Goal: Task Accomplishment & Management: Manage account settings

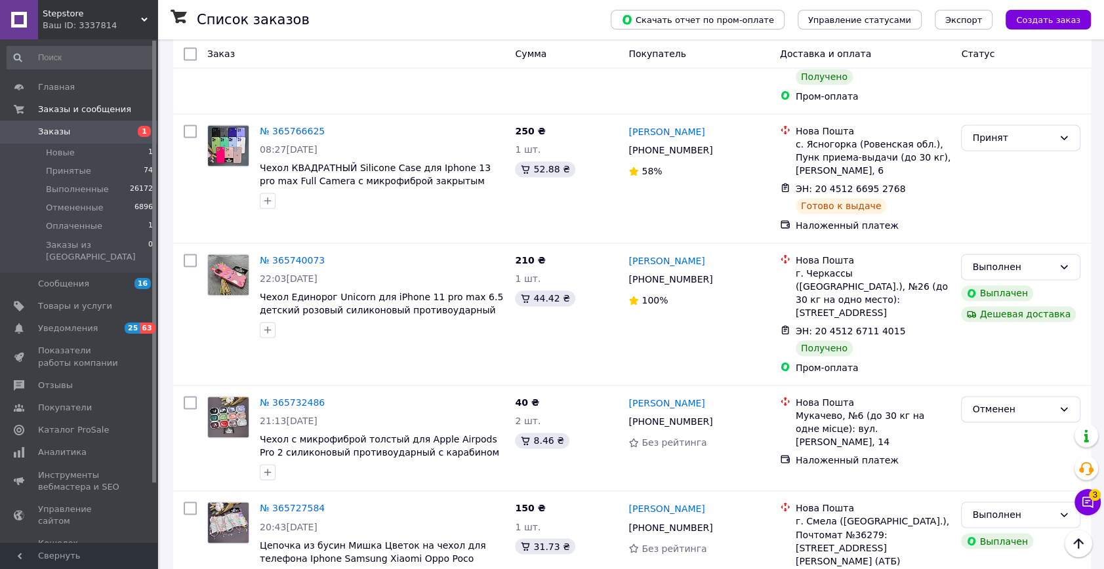
scroll to position [5545, 0]
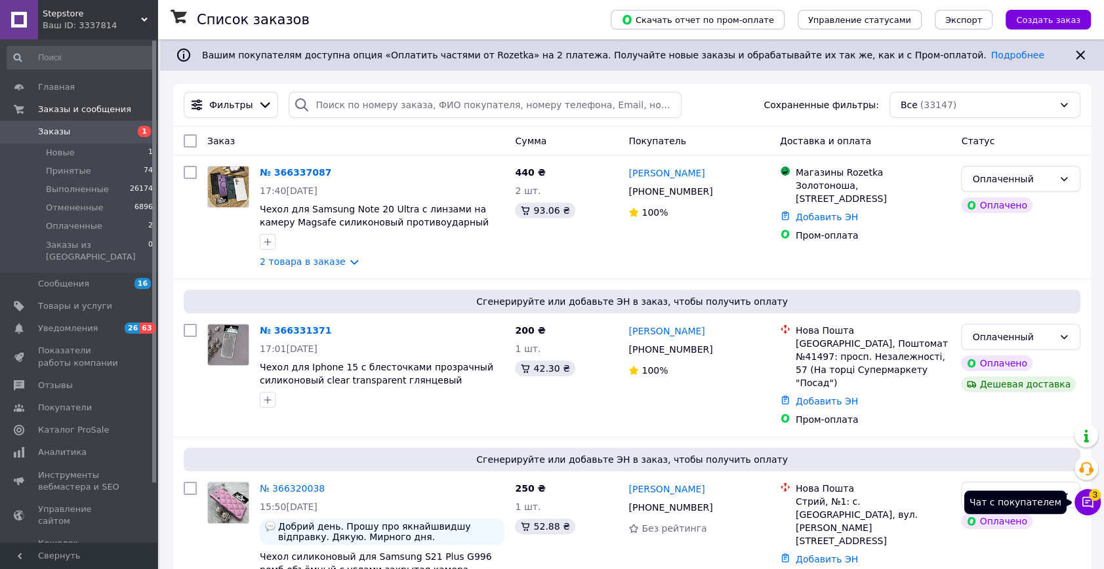
click at [1092, 493] on span "3" at bounding box center [1095, 495] width 12 height 12
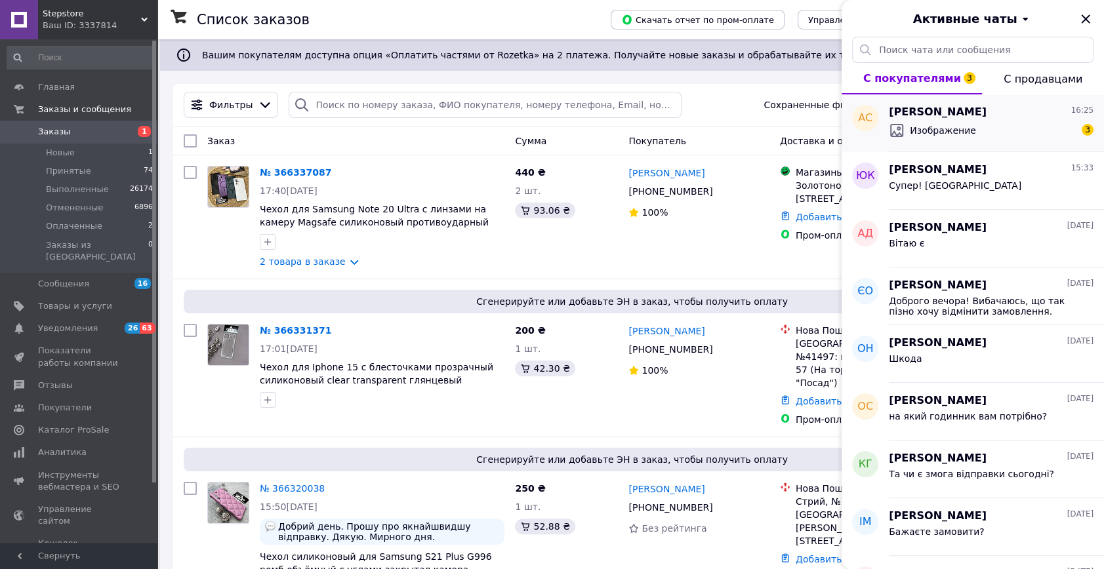
click at [1002, 137] on div "Изображение 3" at bounding box center [991, 130] width 205 height 21
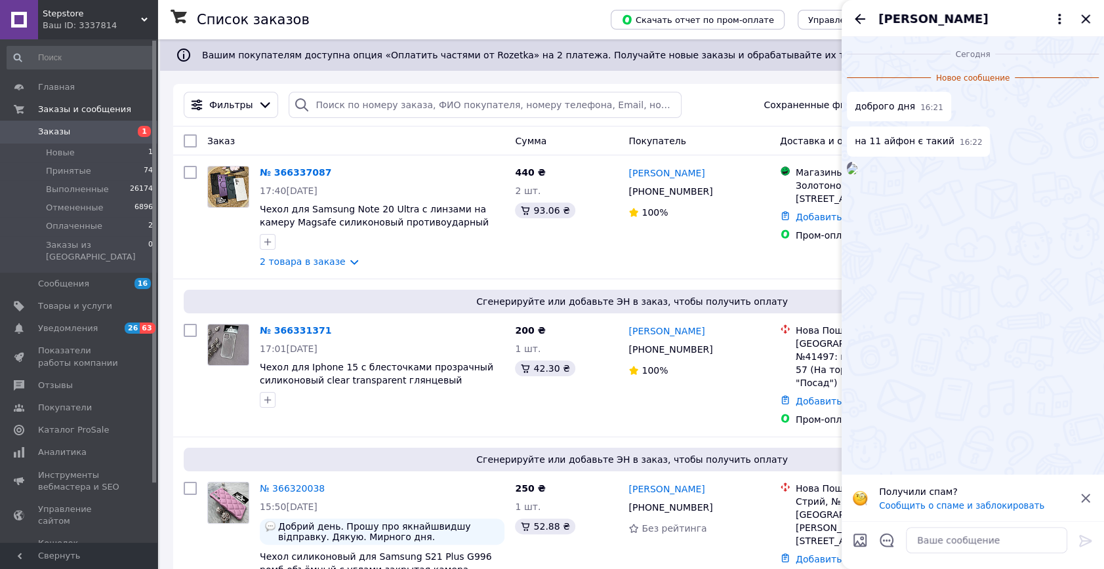
click at [857, 174] on img at bounding box center [852, 169] width 10 height 10
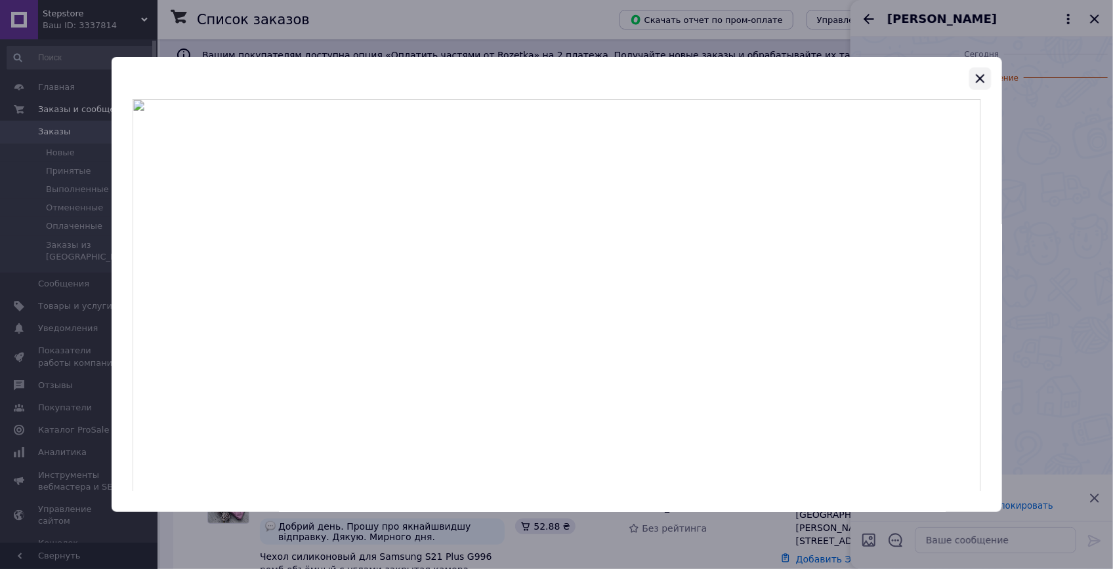
click at [978, 79] on icon "button" at bounding box center [979, 78] width 9 height 9
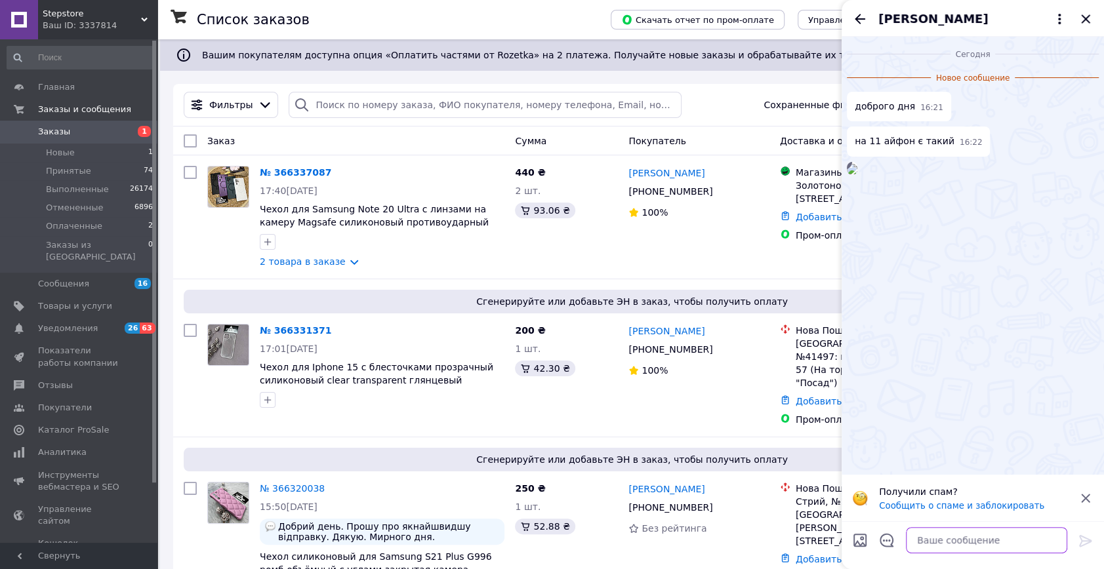
click at [952, 551] on textarea at bounding box center [986, 540] width 161 height 26
click at [857, 174] on img at bounding box center [852, 169] width 10 height 10
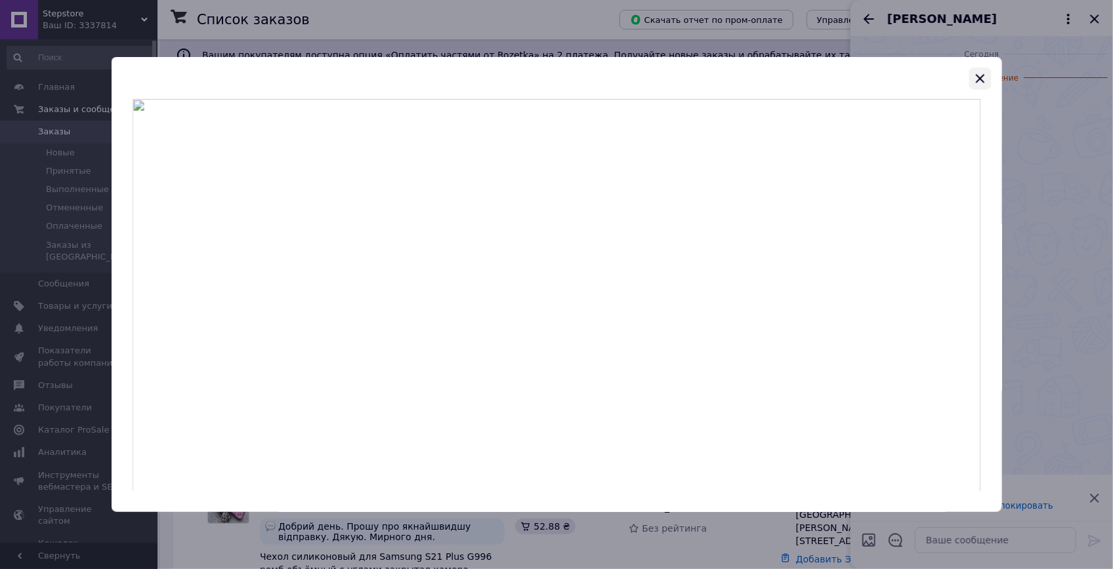
click at [980, 73] on icon "button" at bounding box center [979, 79] width 16 height 16
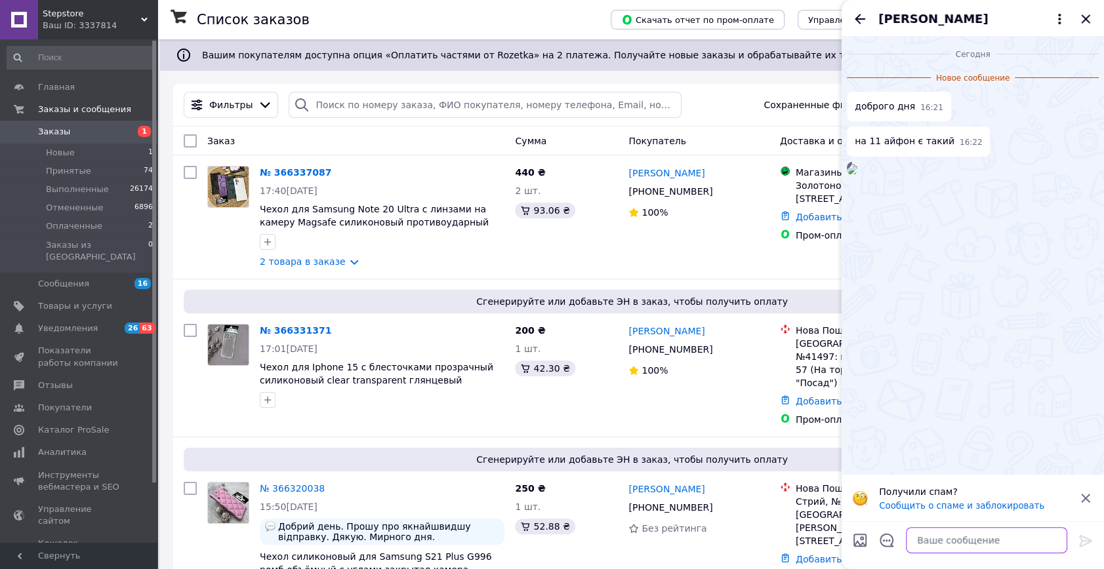
click at [927, 542] on textarea at bounding box center [986, 540] width 161 height 26
type textarea "Вітаю"
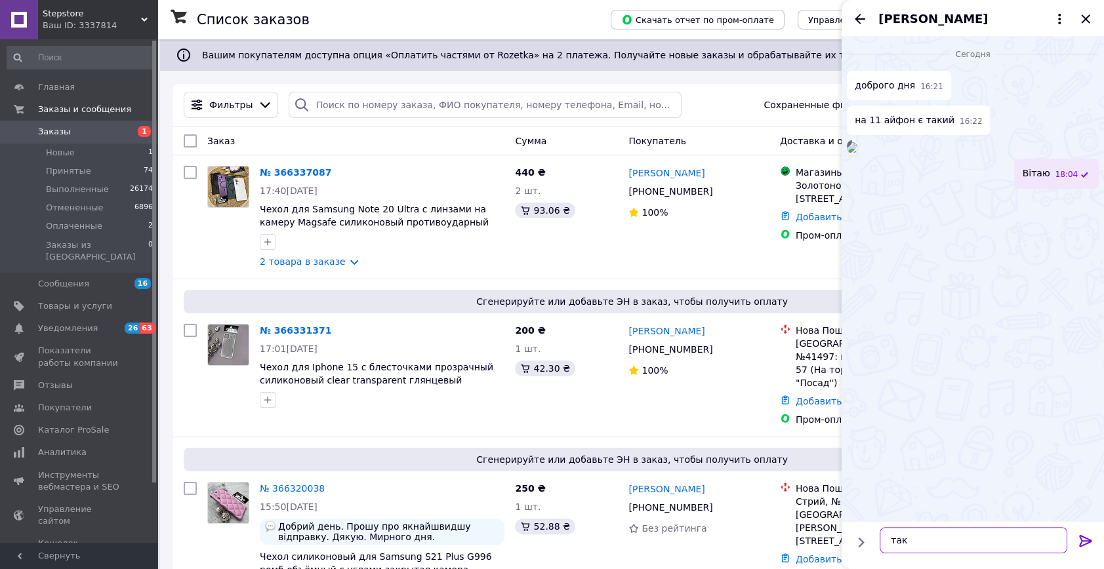
type textarea "так є"
click at [1083, 14] on icon "Закрыть" at bounding box center [1086, 19] width 16 height 16
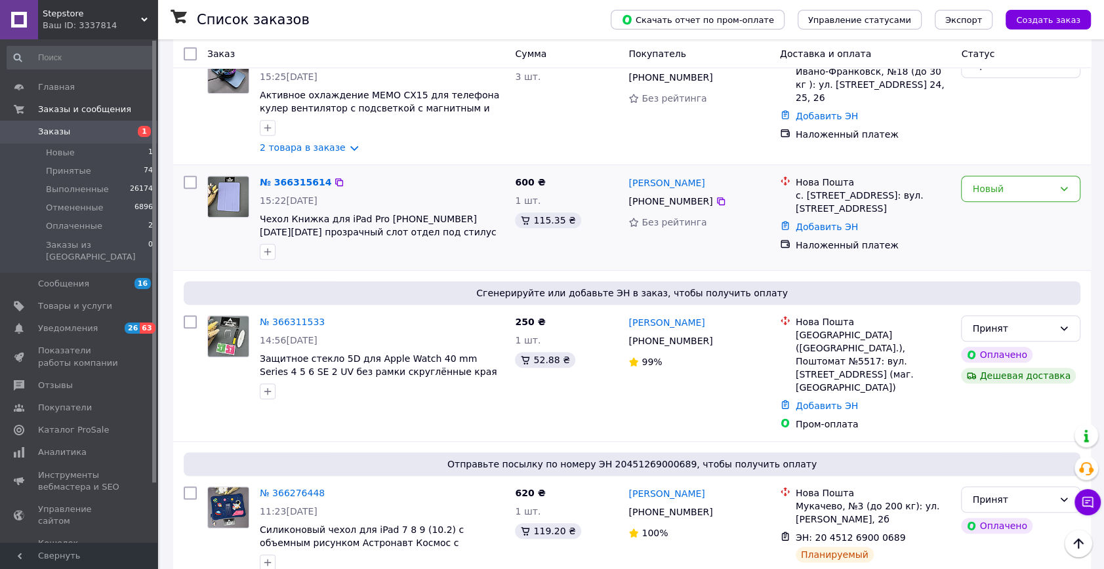
scroll to position [537, 0]
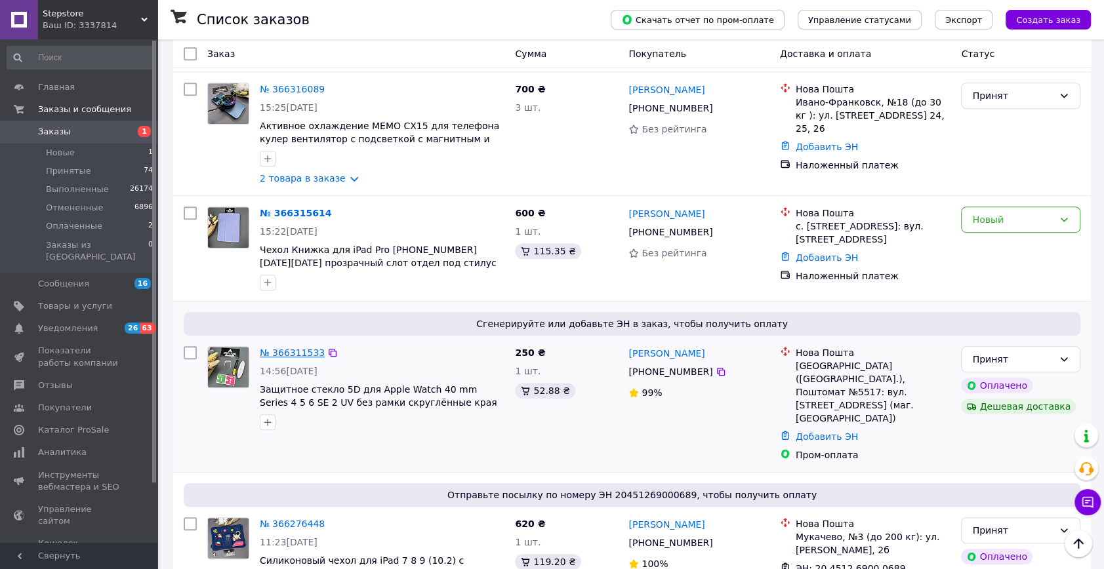
click at [306, 348] on link "№ 366311533" at bounding box center [292, 353] width 65 height 10
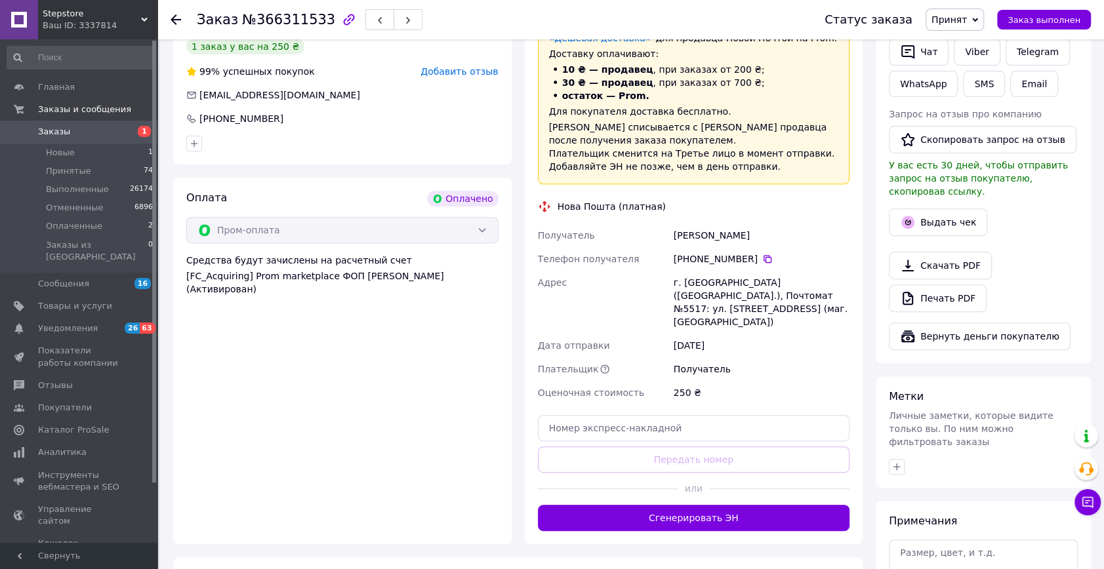
scroll to position [417, 0]
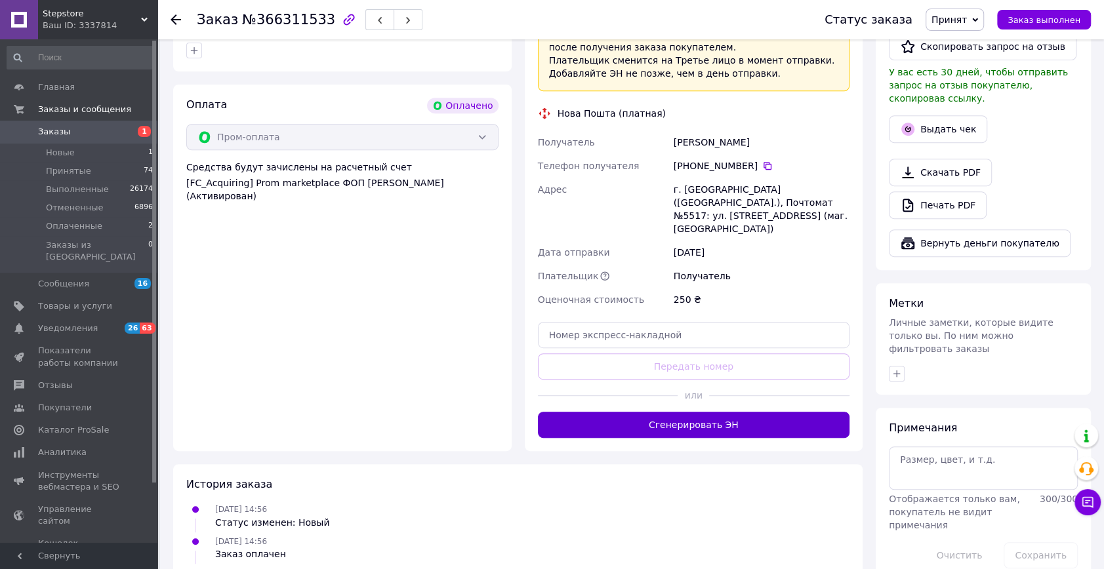
click at [672, 412] on button "Сгенерировать ЭН" at bounding box center [694, 425] width 312 height 26
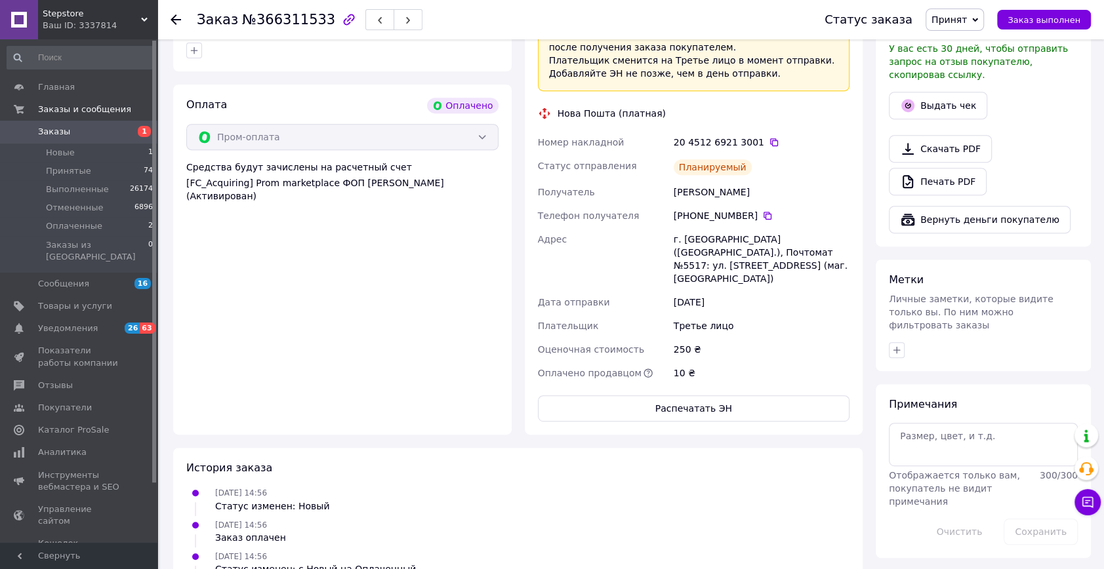
click at [66, 126] on span "Заказы" at bounding box center [79, 132] width 83 height 12
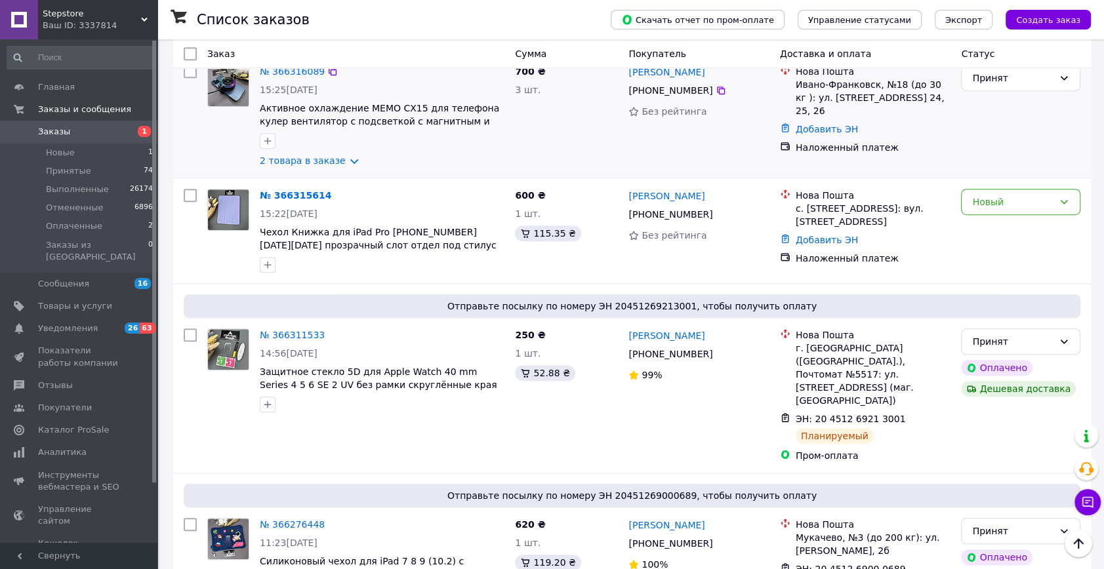
scroll to position [537, 0]
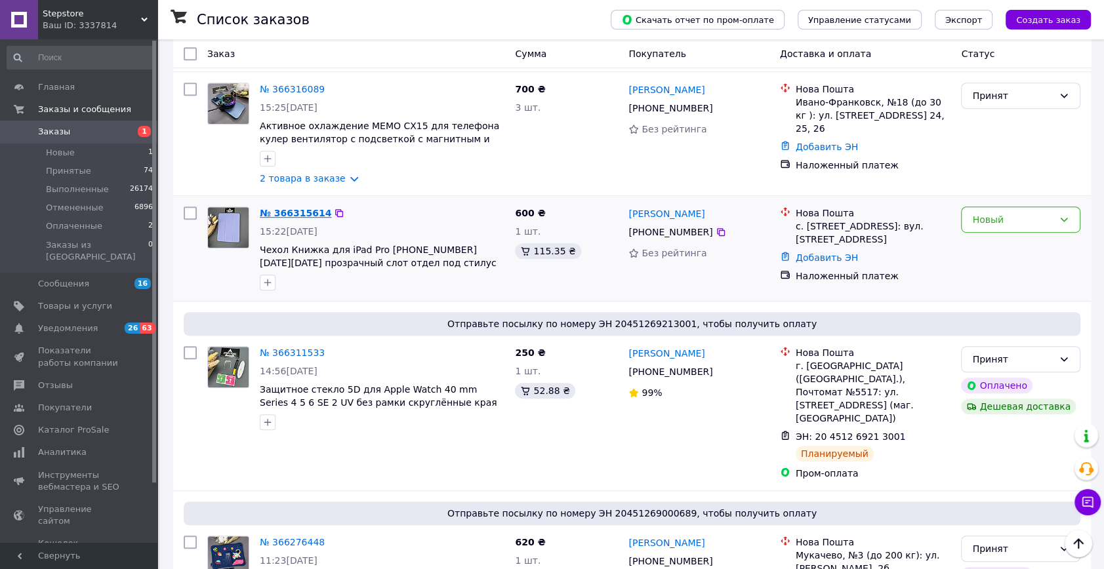
click at [289, 208] on link "№ 366315614" at bounding box center [296, 213] width 72 height 10
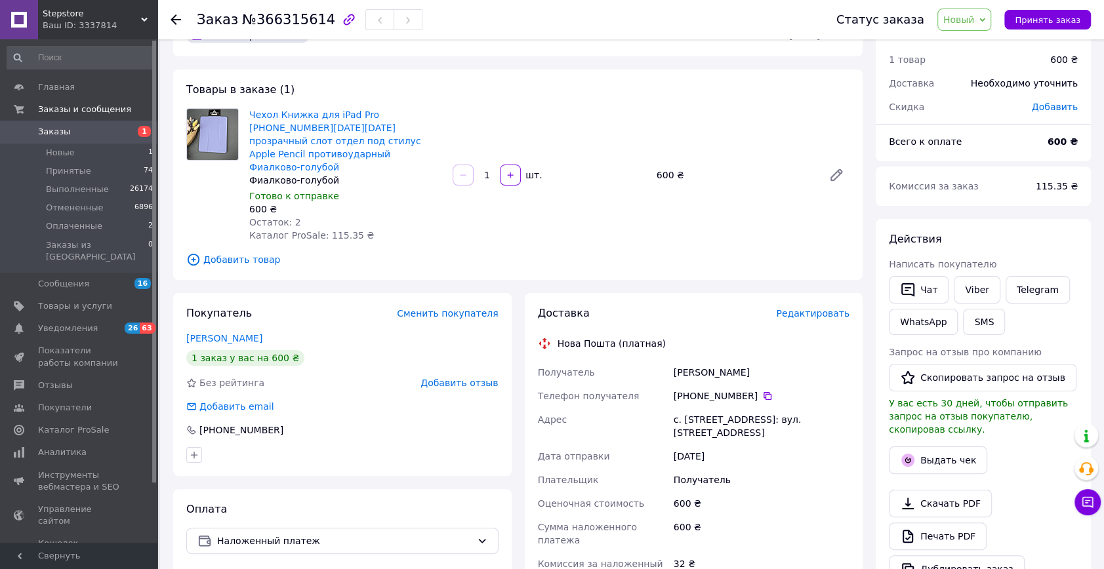
scroll to position [362, 0]
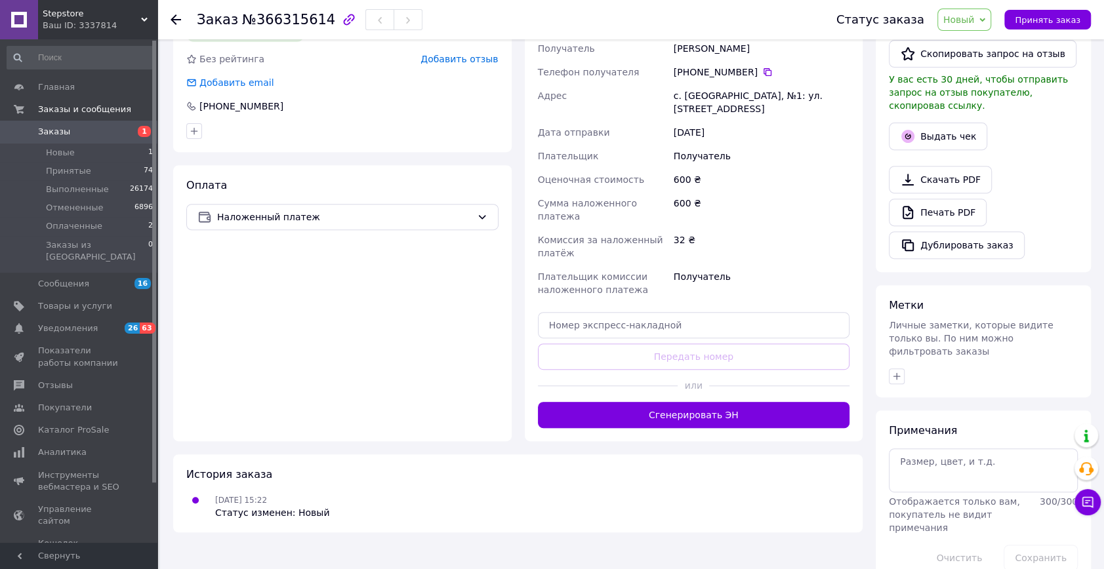
click at [975, 19] on span "Новый" at bounding box center [958, 19] width 31 height 10
click at [972, 50] on li "Принят" at bounding box center [973, 46] width 70 height 20
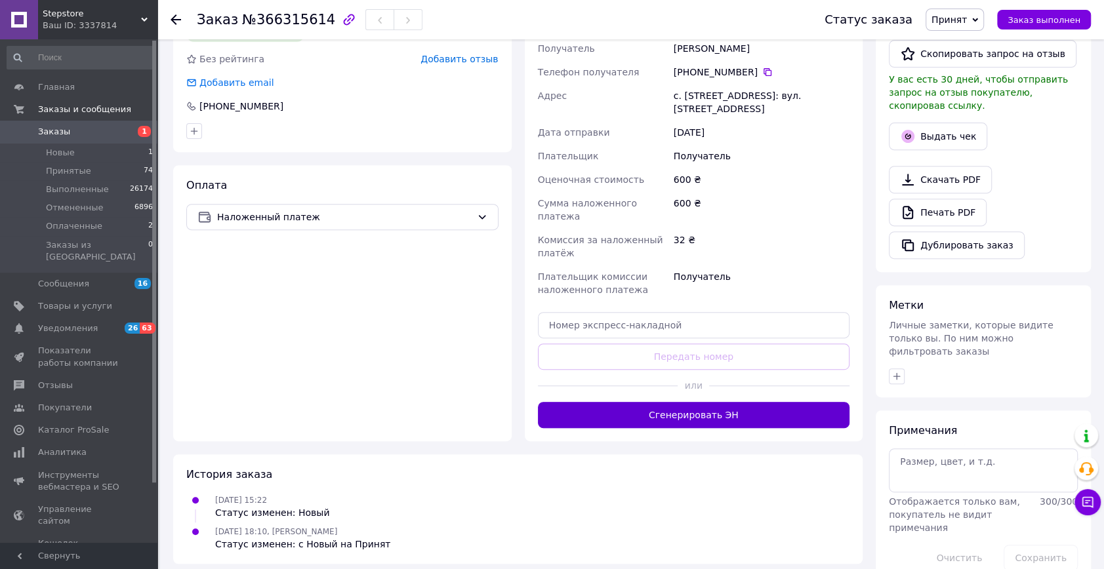
click at [737, 402] on button "Сгенерировать ЭН" at bounding box center [694, 415] width 312 height 26
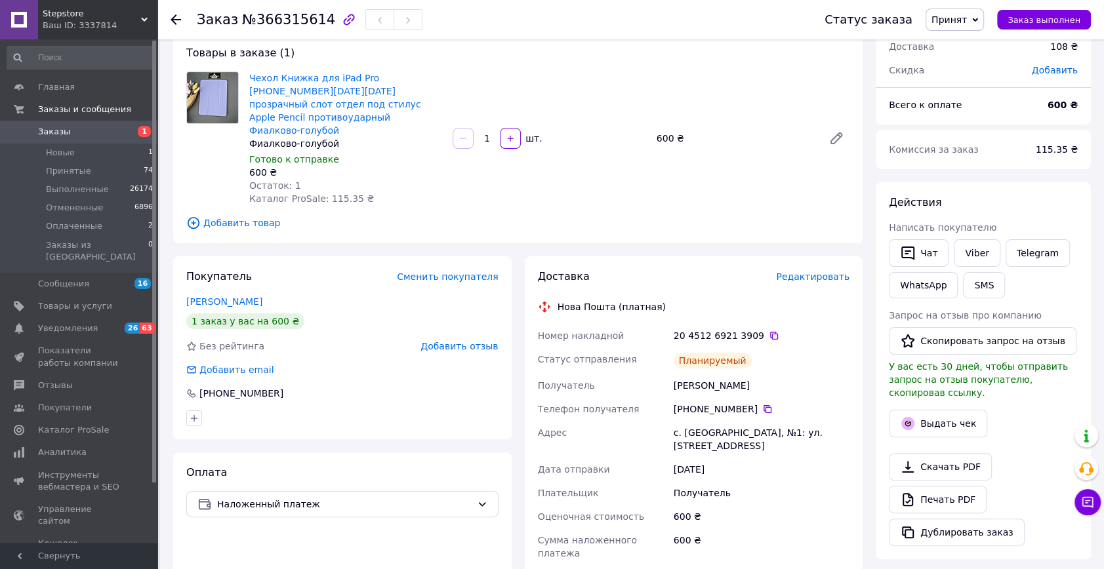
scroll to position [0, 0]
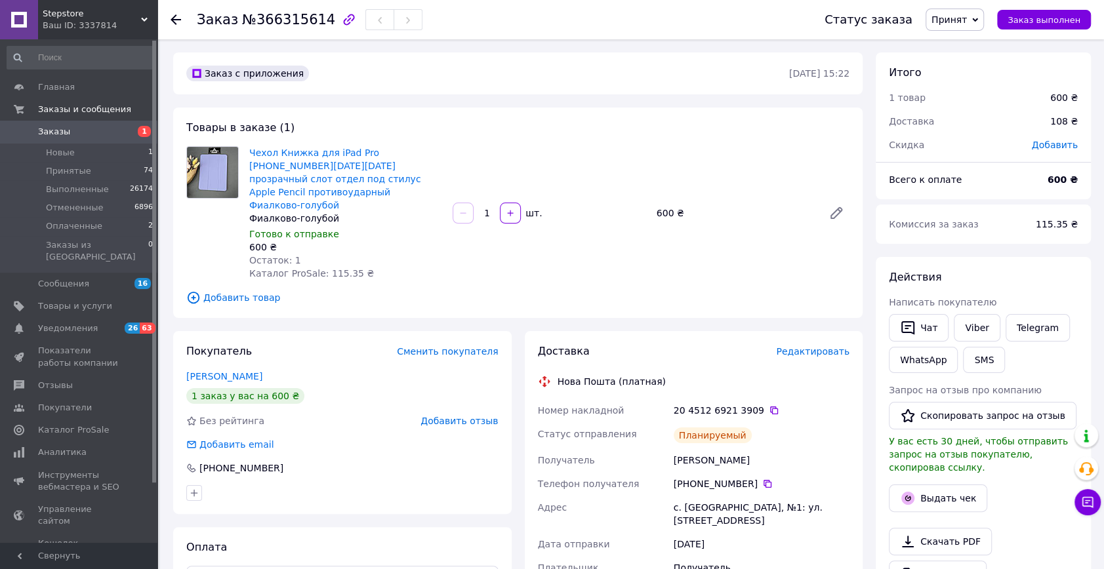
click at [236, 291] on span "Добавить товар" at bounding box center [517, 298] width 663 height 14
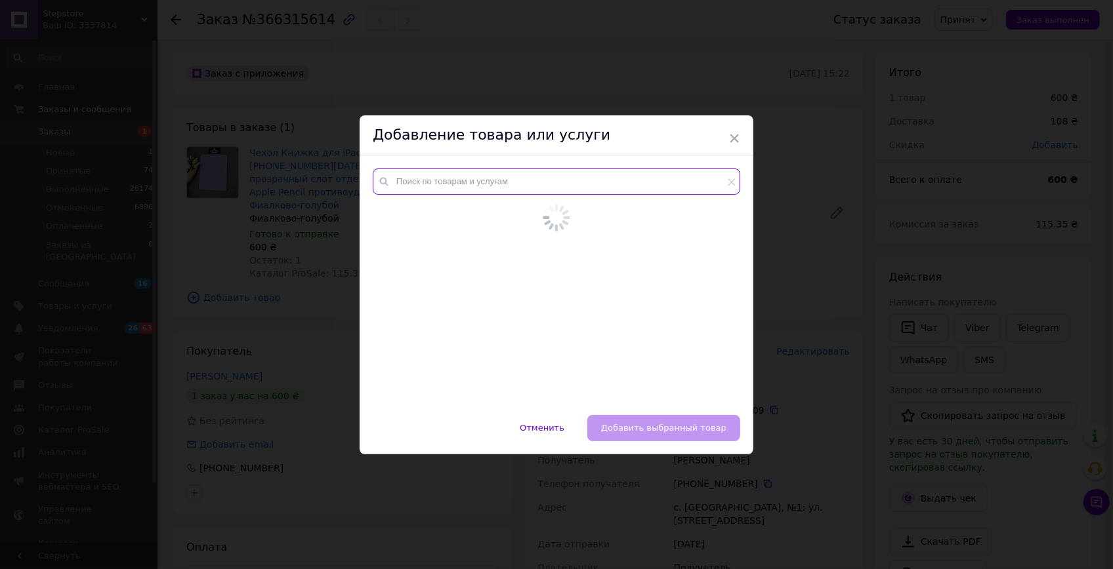
click at [499, 176] on div at bounding box center [556, 285] width 394 height 260
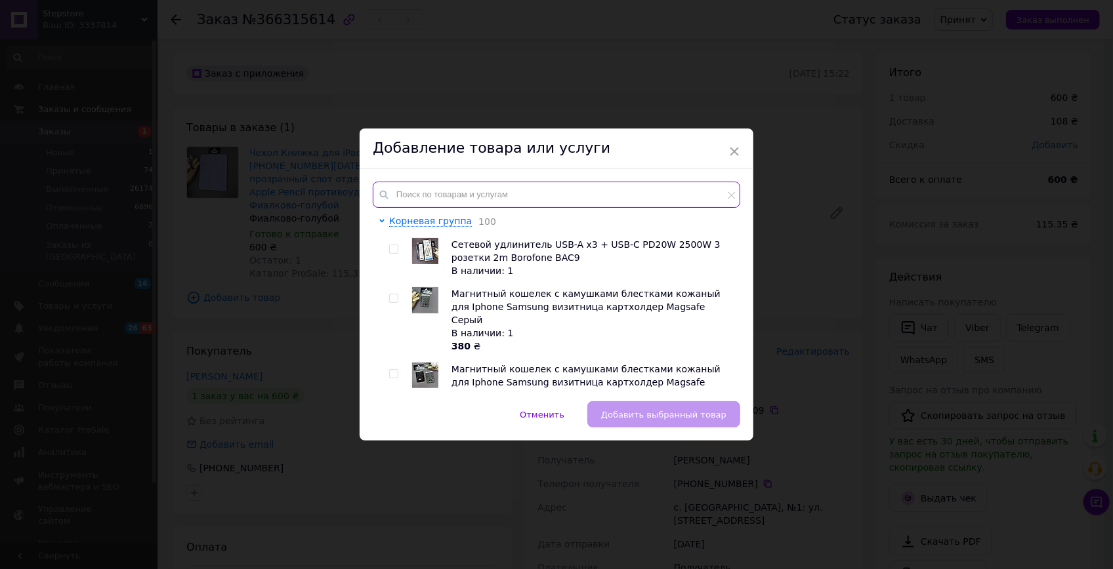
click at [451, 193] on input "text" at bounding box center [556, 195] width 367 height 26
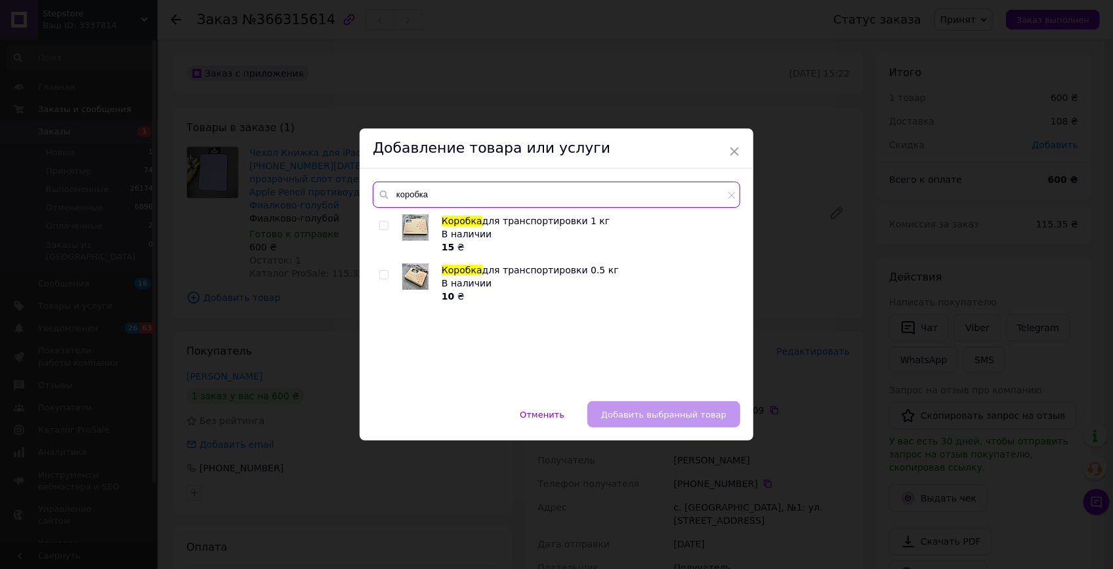
type input "коробка"
click at [379, 227] on input "checkbox" at bounding box center [383, 226] width 9 height 9
checkbox input "true"
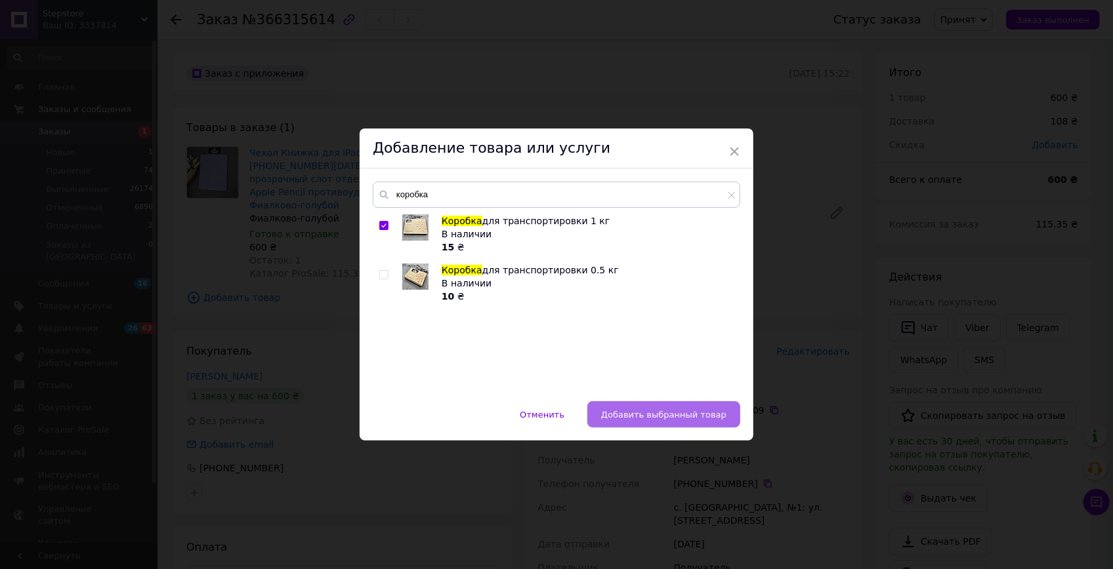
click at [675, 422] on button "Добавить выбранный товар" at bounding box center [663, 414] width 153 height 26
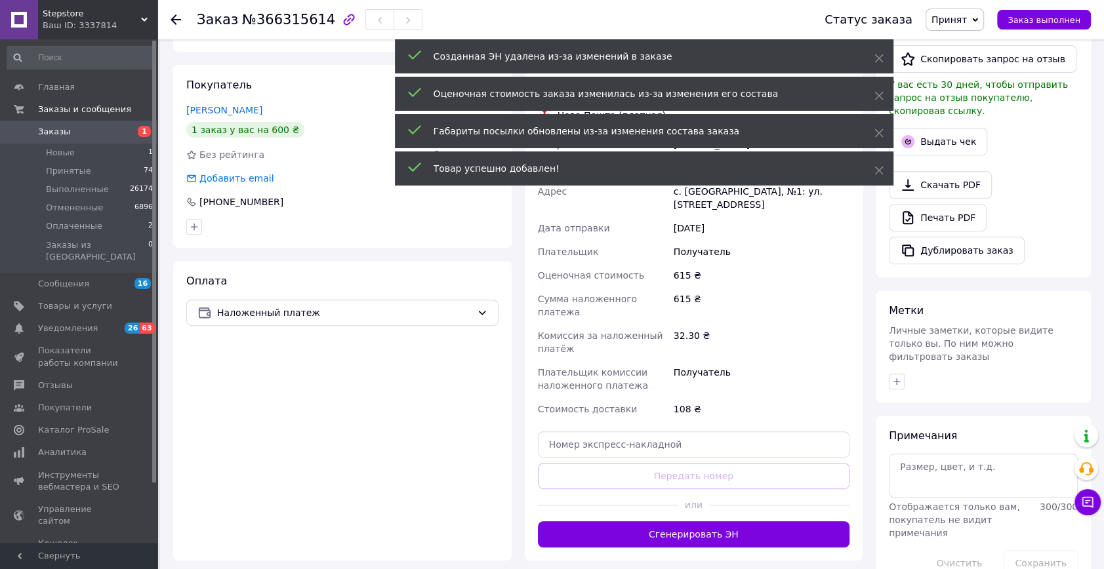
scroll to position [358, 0]
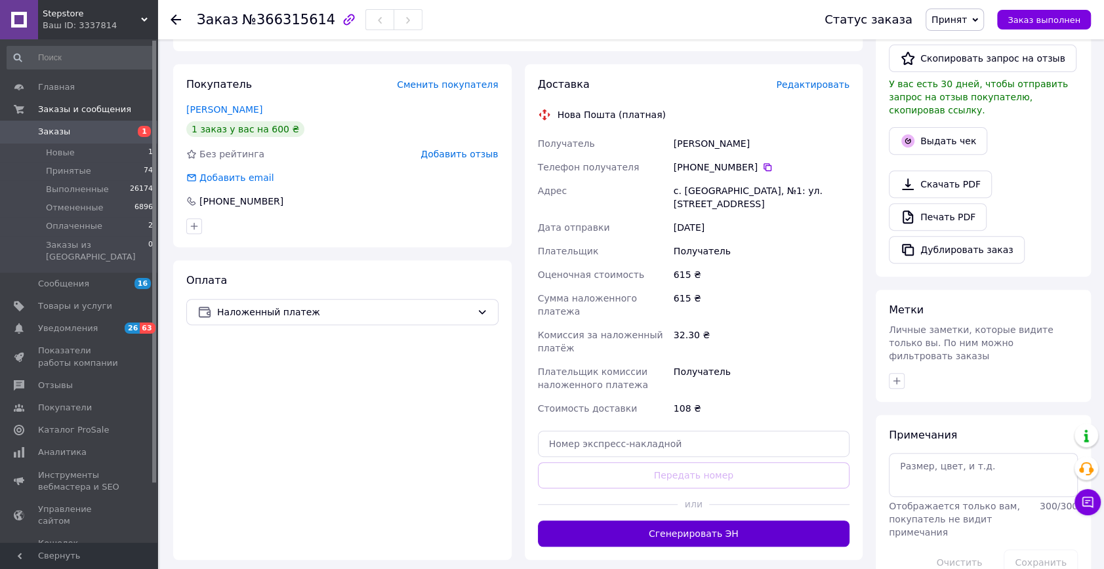
click at [650, 521] on button "Сгенерировать ЭН" at bounding box center [694, 534] width 312 height 26
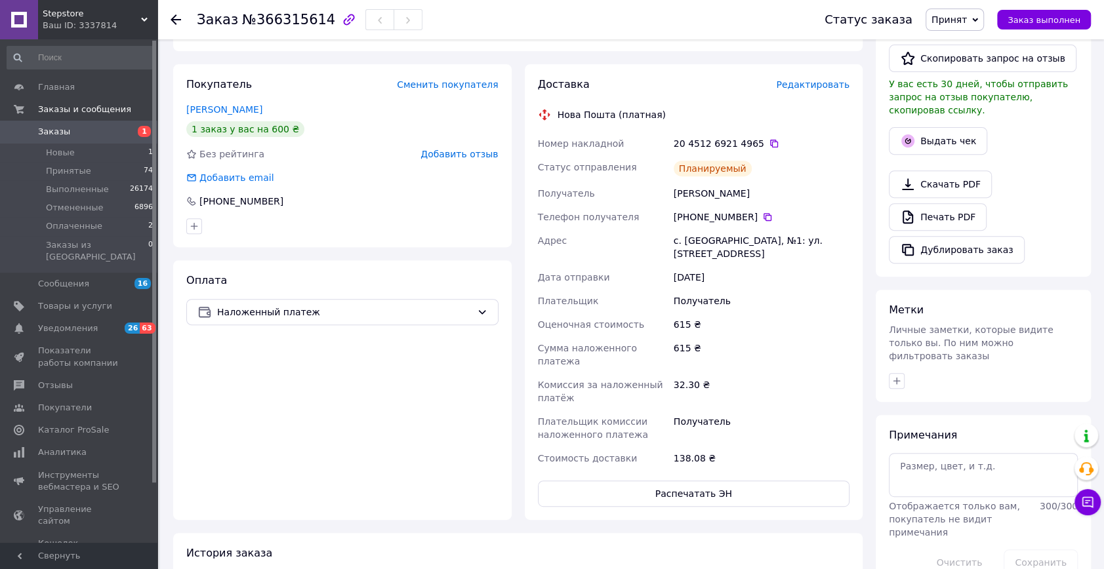
click at [81, 126] on span "Заказы" at bounding box center [79, 132] width 83 height 12
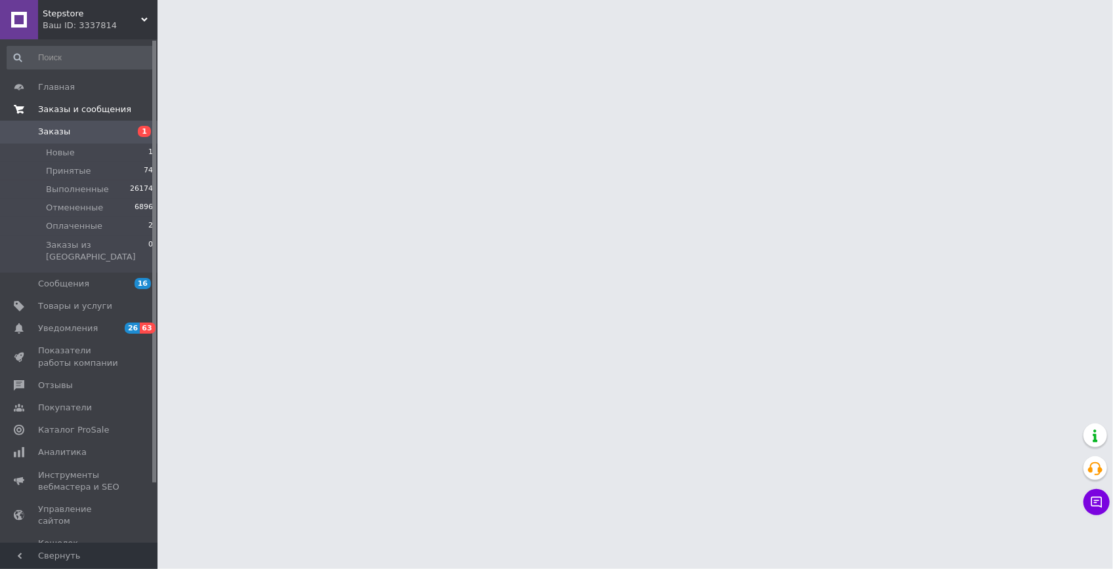
click at [86, 112] on span "Заказы и сообщения" at bounding box center [84, 110] width 93 height 12
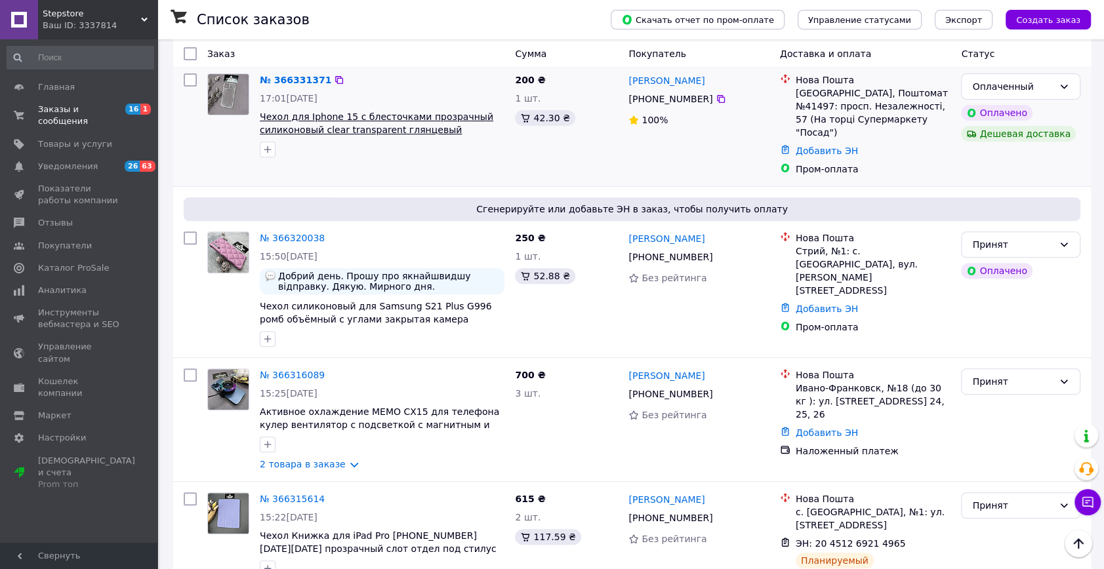
scroll to position [417, 0]
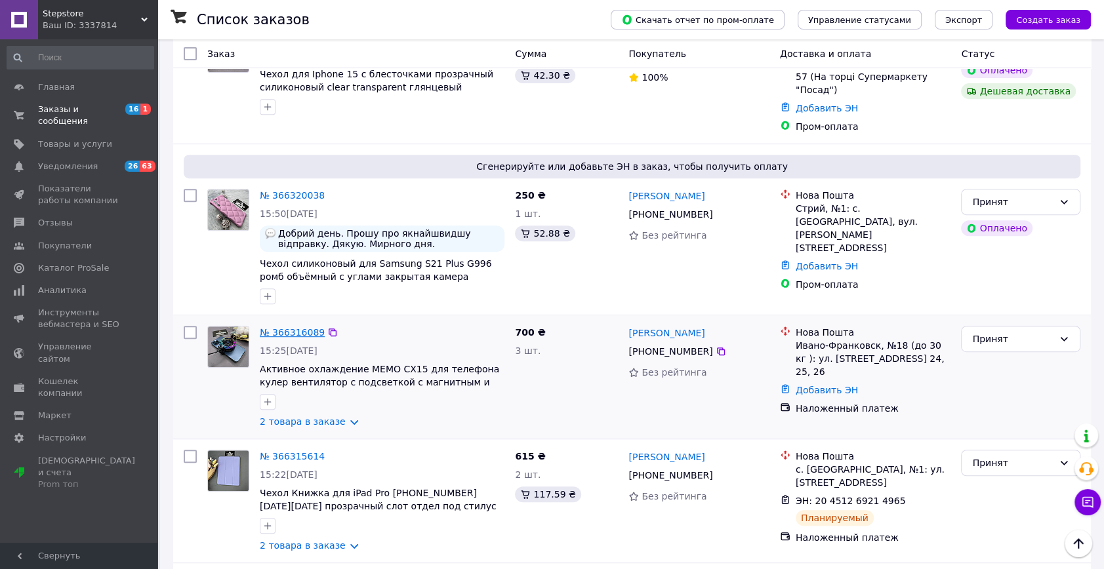
click at [300, 327] on link "№ 366316089" at bounding box center [292, 332] width 65 height 10
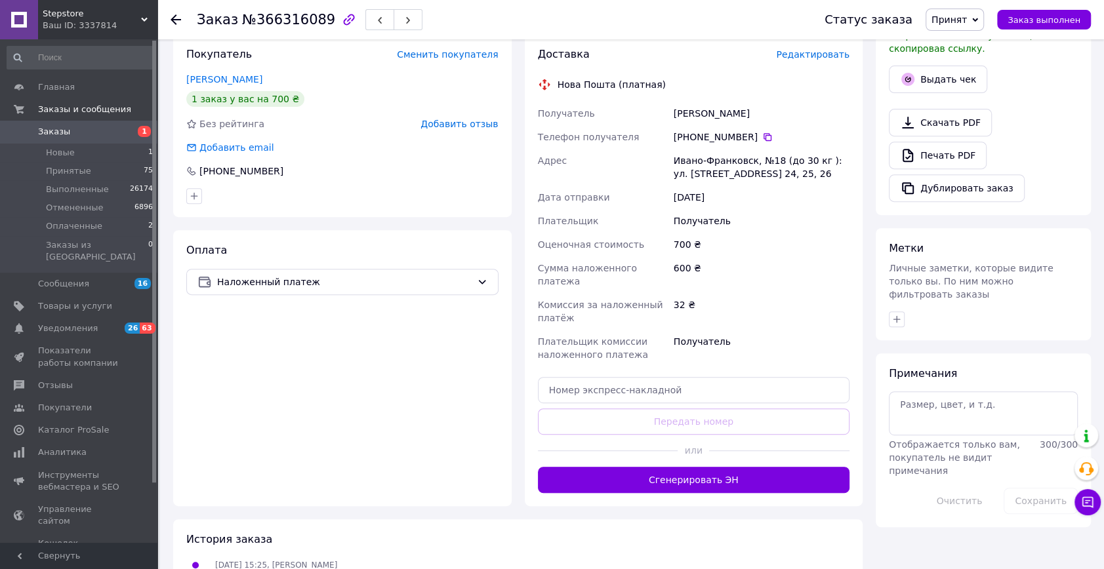
scroll to position [477, 0]
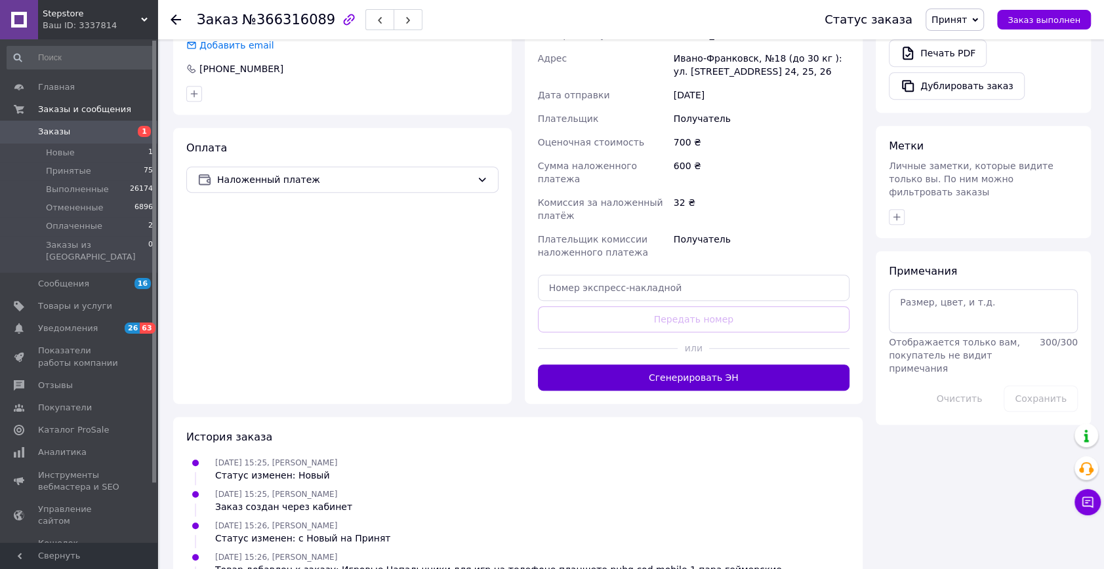
click at [655, 365] on button "Сгенерировать ЭН" at bounding box center [694, 378] width 312 height 26
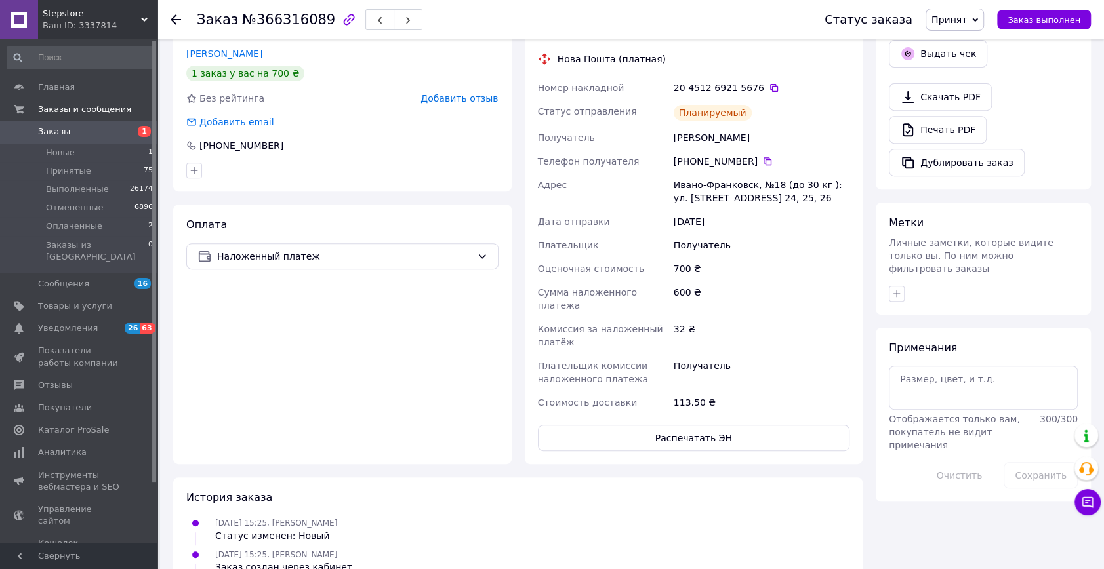
scroll to position [298, 0]
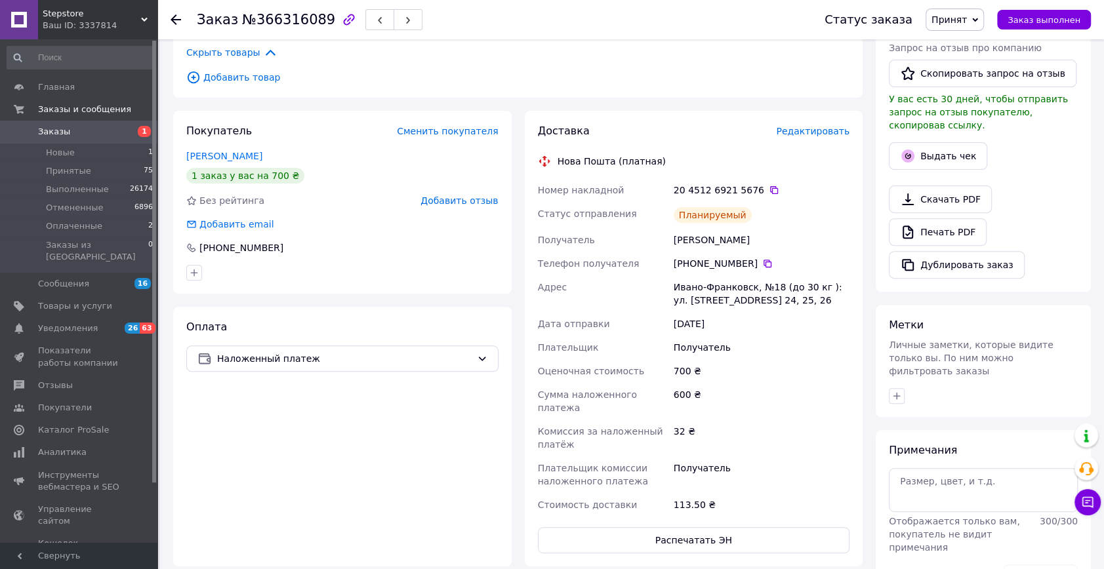
click at [117, 136] on span "Заказы" at bounding box center [79, 132] width 83 height 12
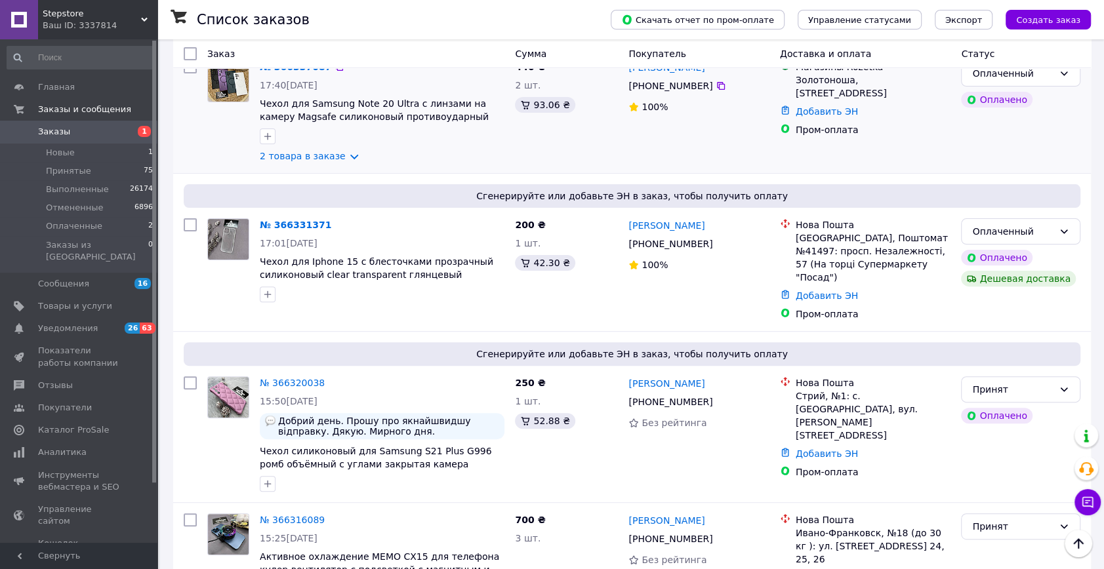
scroll to position [358, 0]
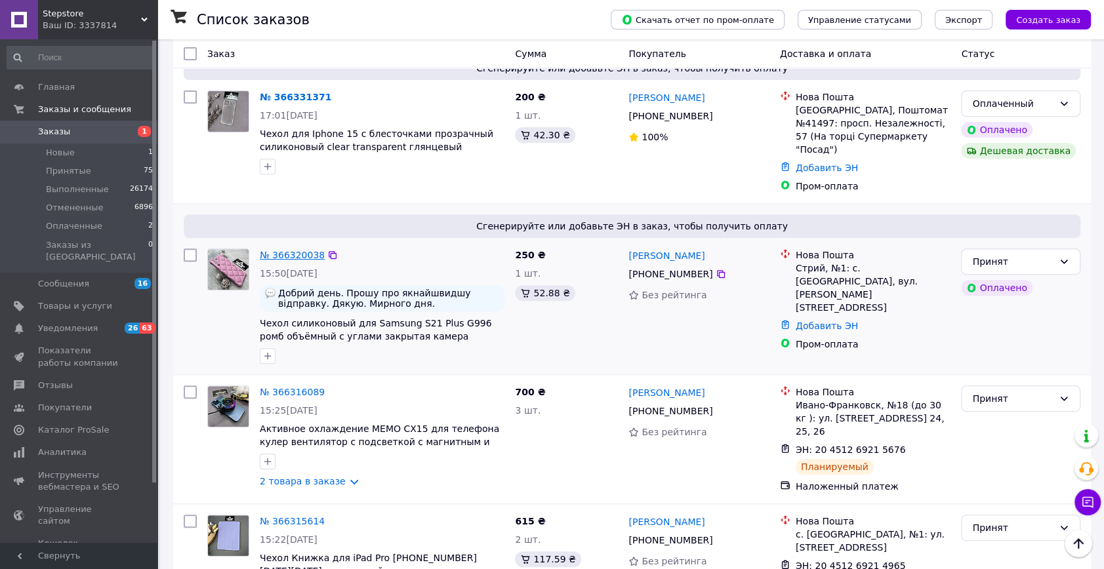
click at [279, 250] on link "№ 366320038" at bounding box center [292, 255] width 65 height 10
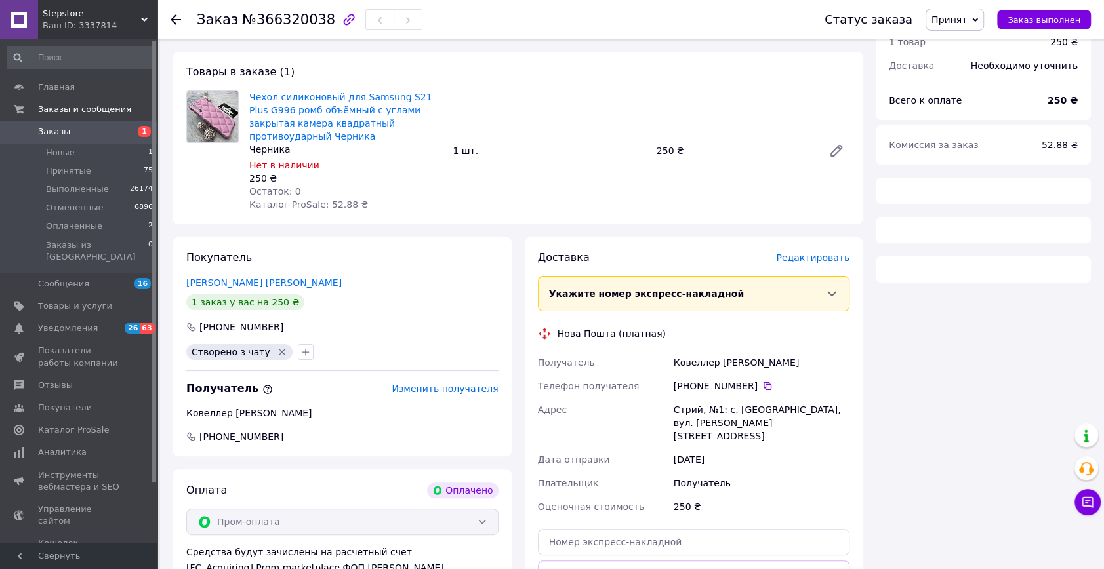
scroll to position [358, 0]
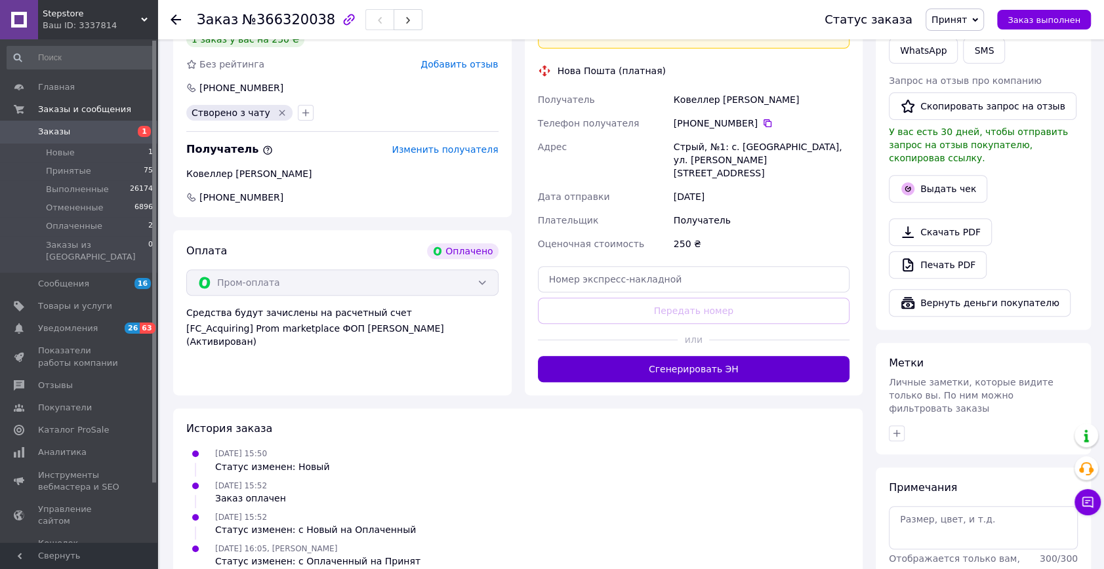
click at [653, 365] on button "Сгенерировать ЭН" at bounding box center [694, 369] width 312 height 26
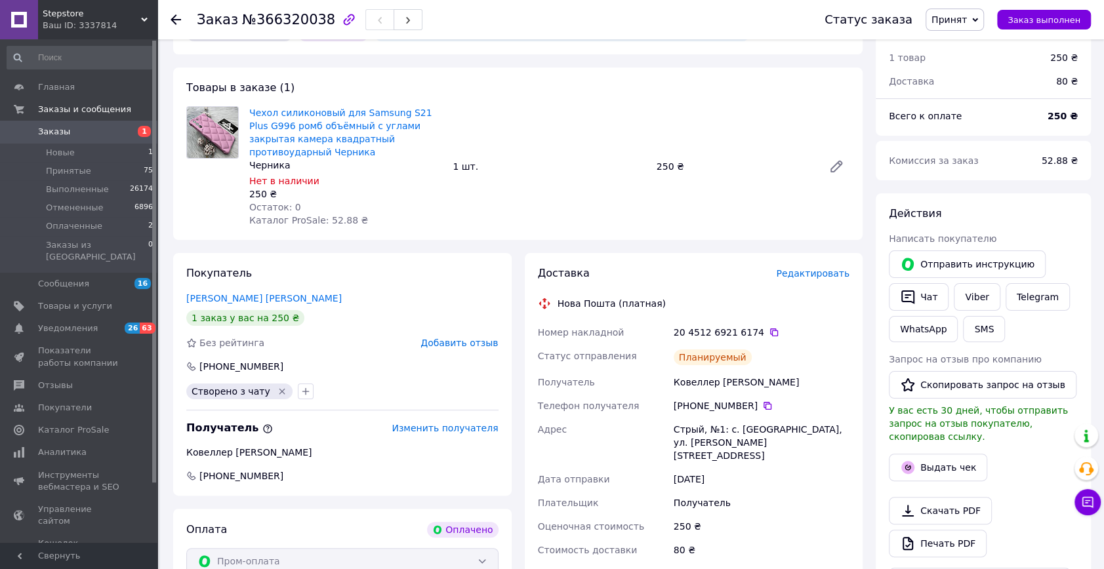
scroll to position [0, 0]
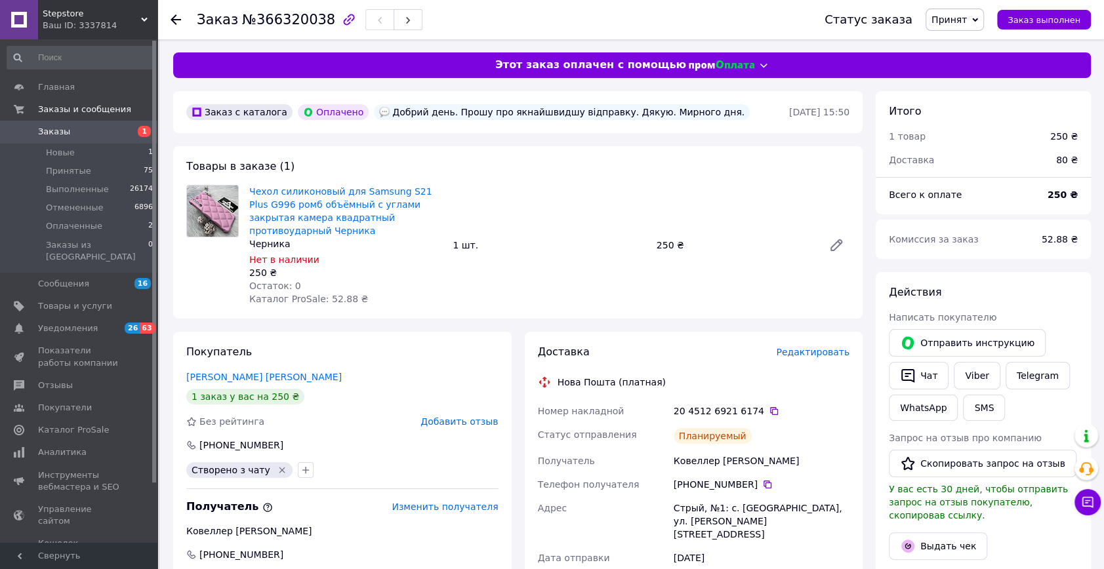
click at [119, 131] on span "Заказы" at bounding box center [79, 132] width 83 height 12
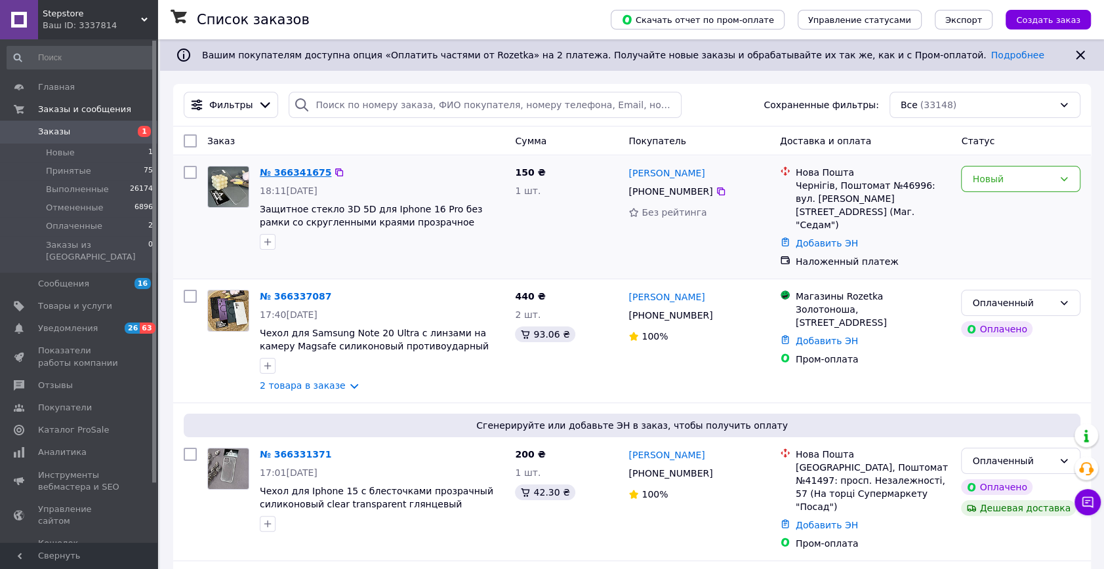
click at [285, 167] on link "№ 366341675" at bounding box center [296, 172] width 72 height 10
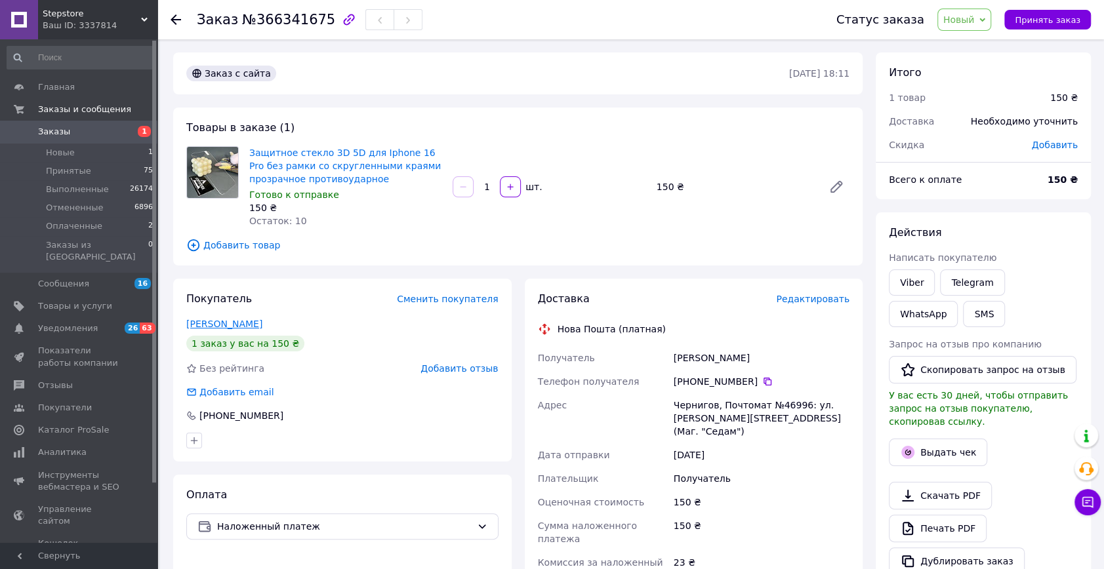
click at [246, 326] on link "[PERSON_NAME]" at bounding box center [224, 324] width 76 height 10
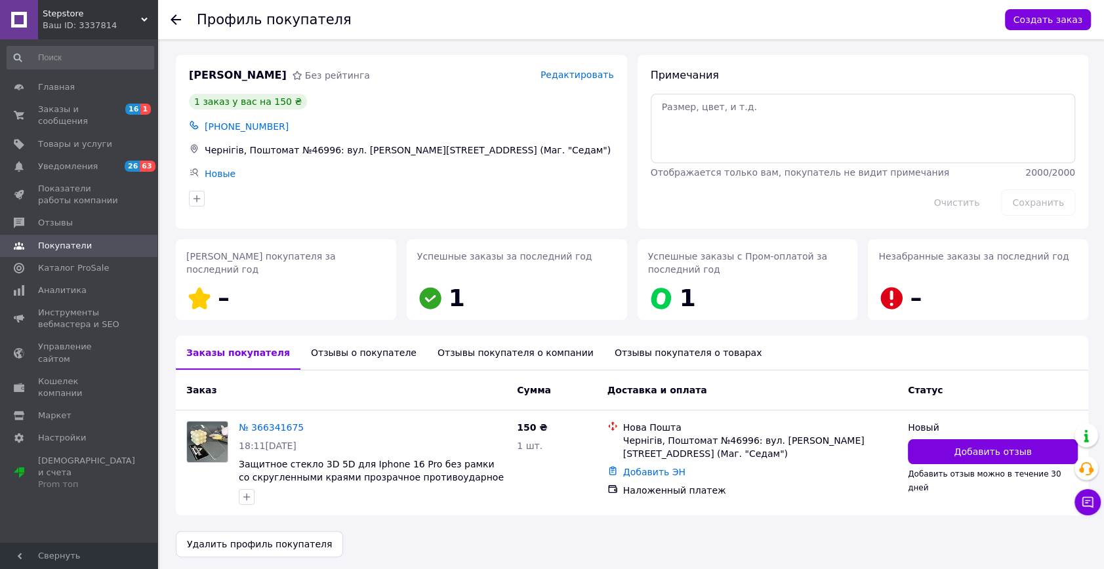
click at [173, 20] on use at bounding box center [176, 19] width 10 height 10
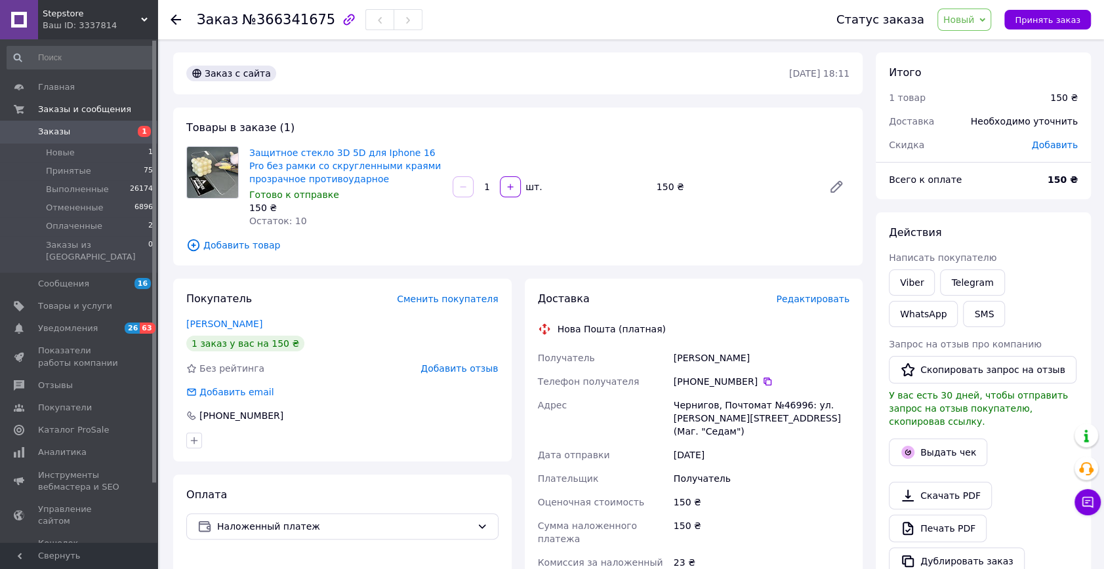
click at [86, 131] on span "Заказы" at bounding box center [79, 132] width 83 height 12
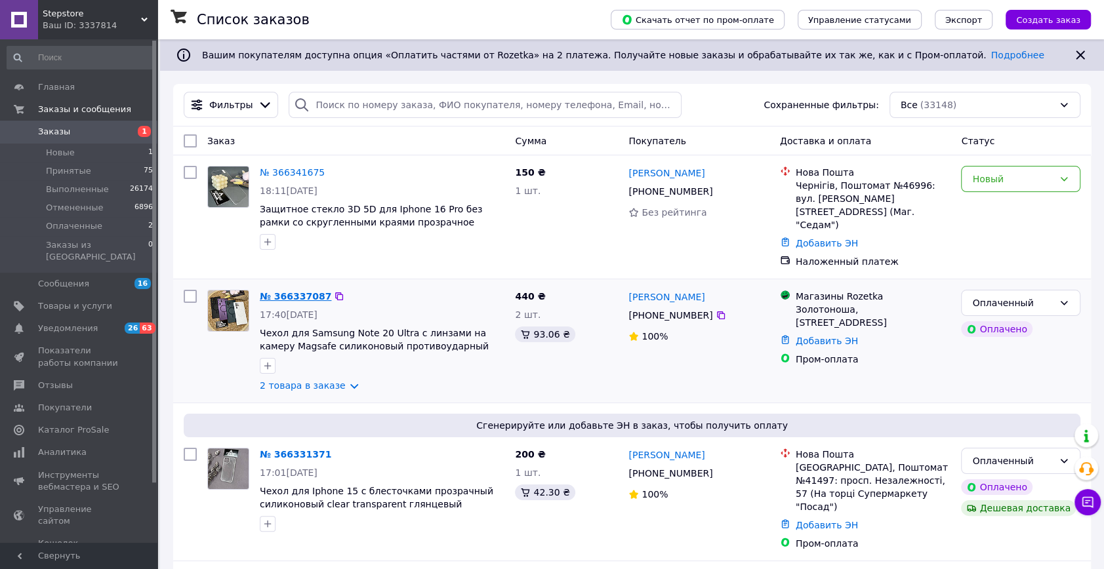
click at [314, 291] on link "№ 366337087" at bounding box center [296, 296] width 72 height 10
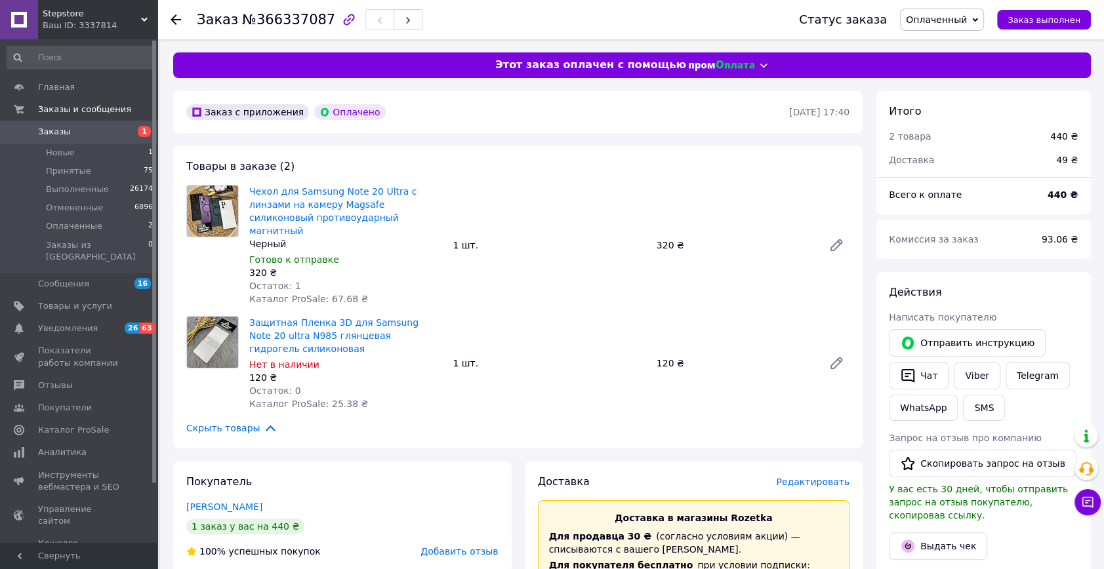
click at [943, 16] on span "Оплаченный" at bounding box center [936, 19] width 61 height 10
click at [940, 49] on li "Принят" at bounding box center [942, 46] width 83 height 20
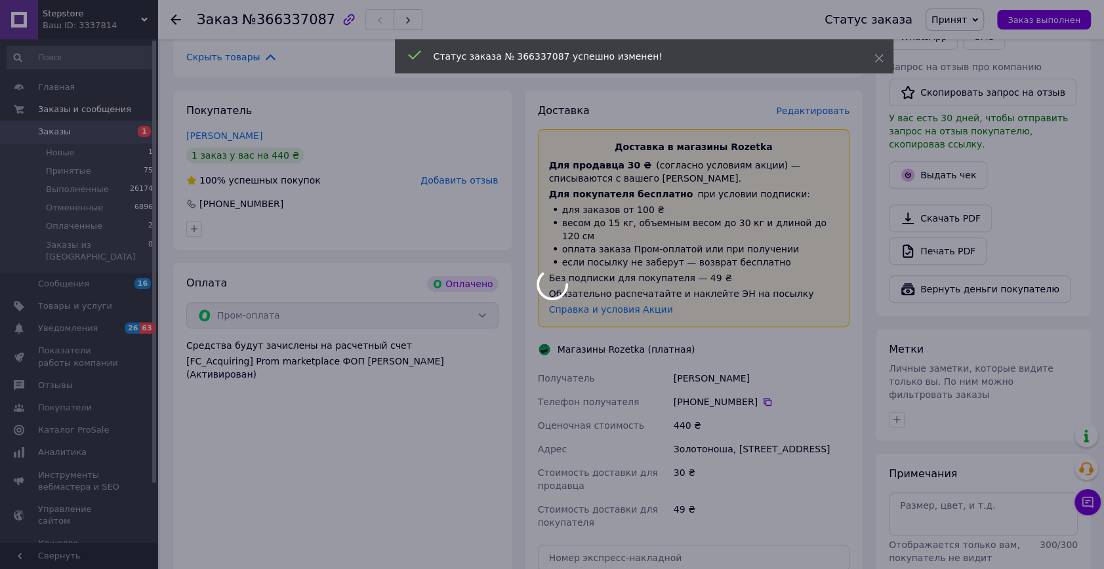
scroll to position [537, 0]
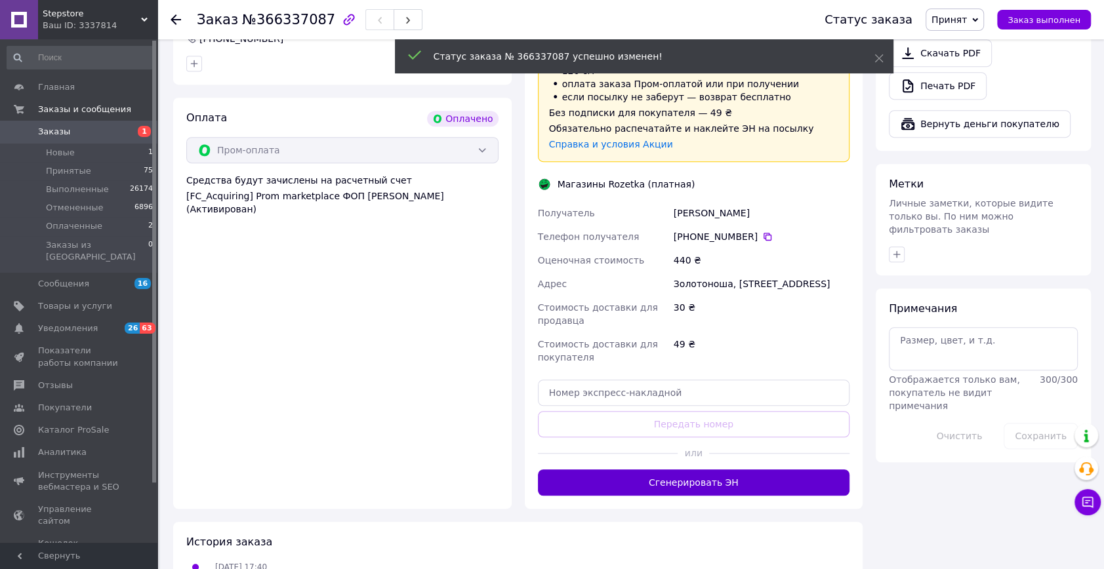
click at [710, 470] on button "Сгенерировать ЭН" at bounding box center [694, 483] width 312 height 26
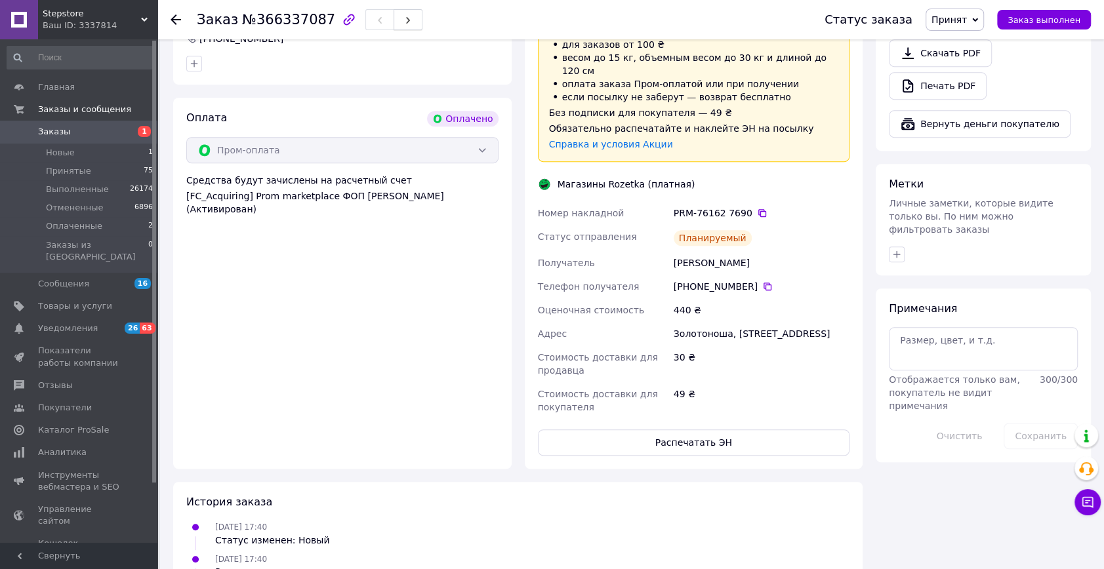
click at [404, 25] on span "button" at bounding box center [408, 20] width 8 height 10
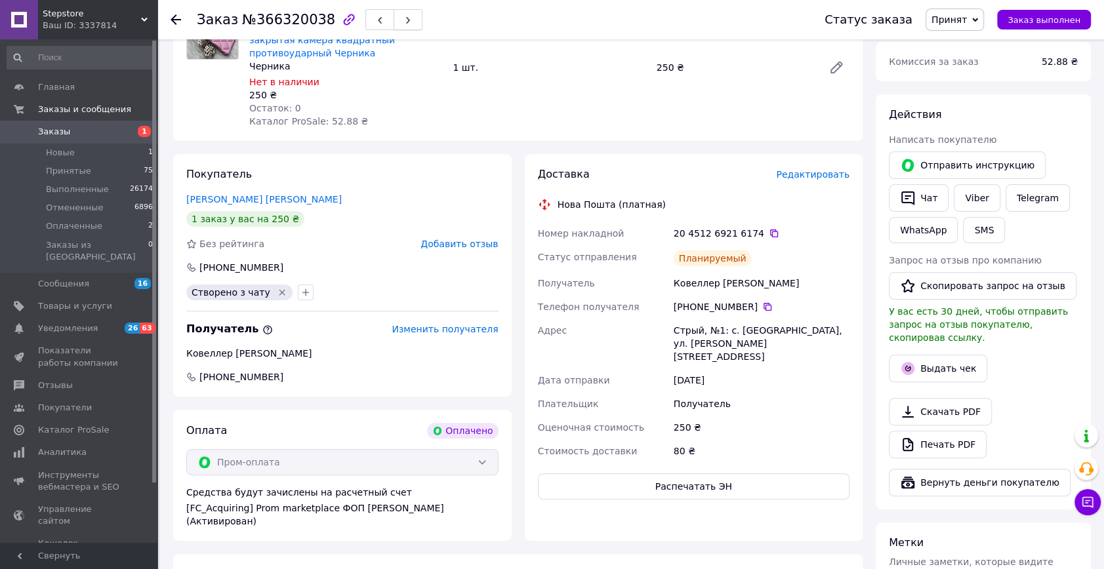
scroll to position [415, 0]
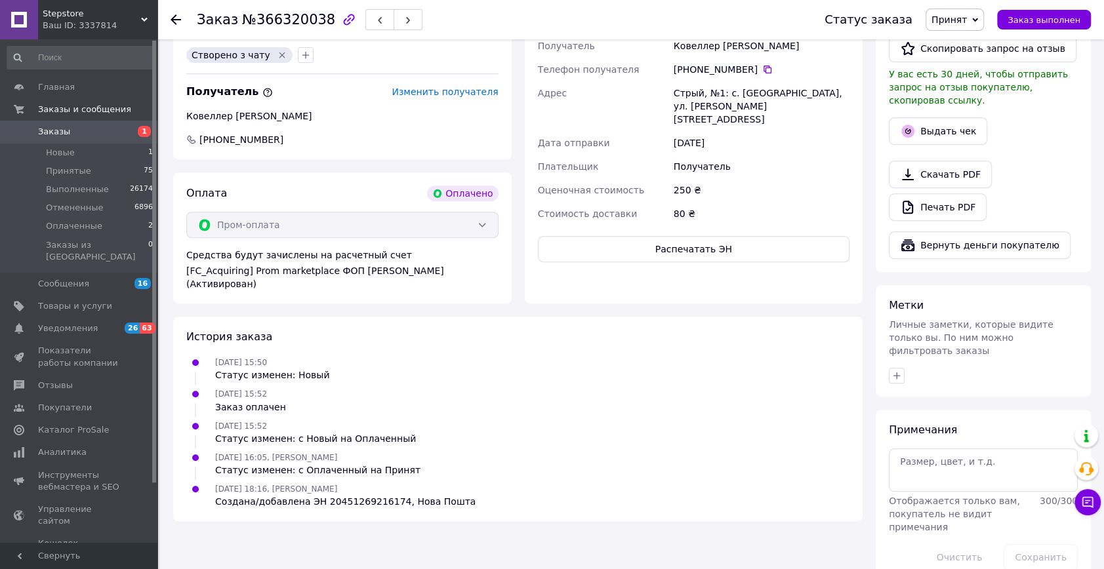
click at [98, 134] on span "Заказы" at bounding box center [79, 132] width 83 height 12
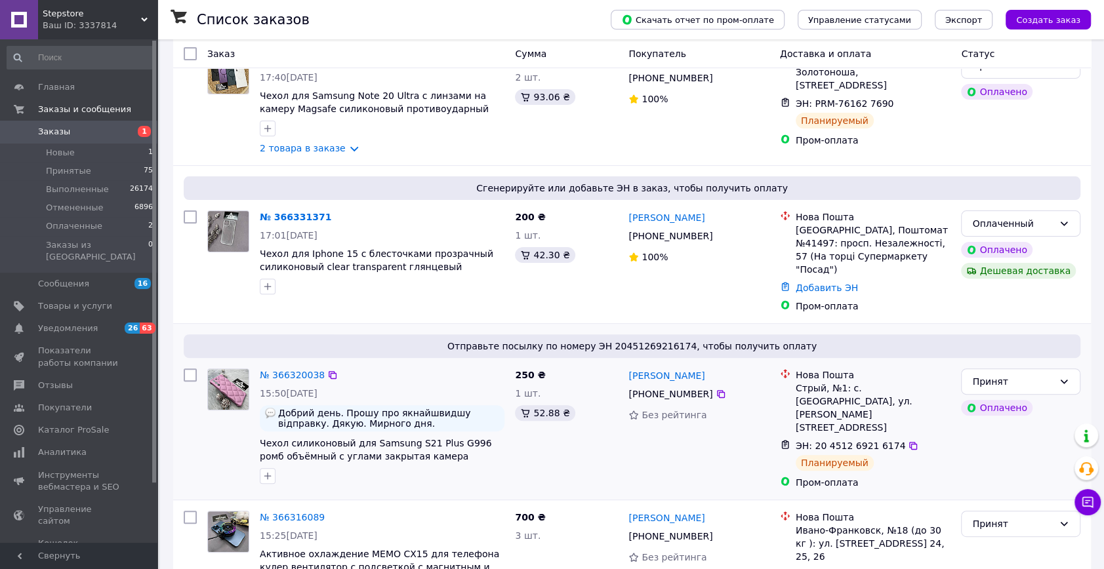
scroll to position [238, 0]
click at [269, 211] on link "№ 366331371" at bounding box center [296, 216] width 72 height 10
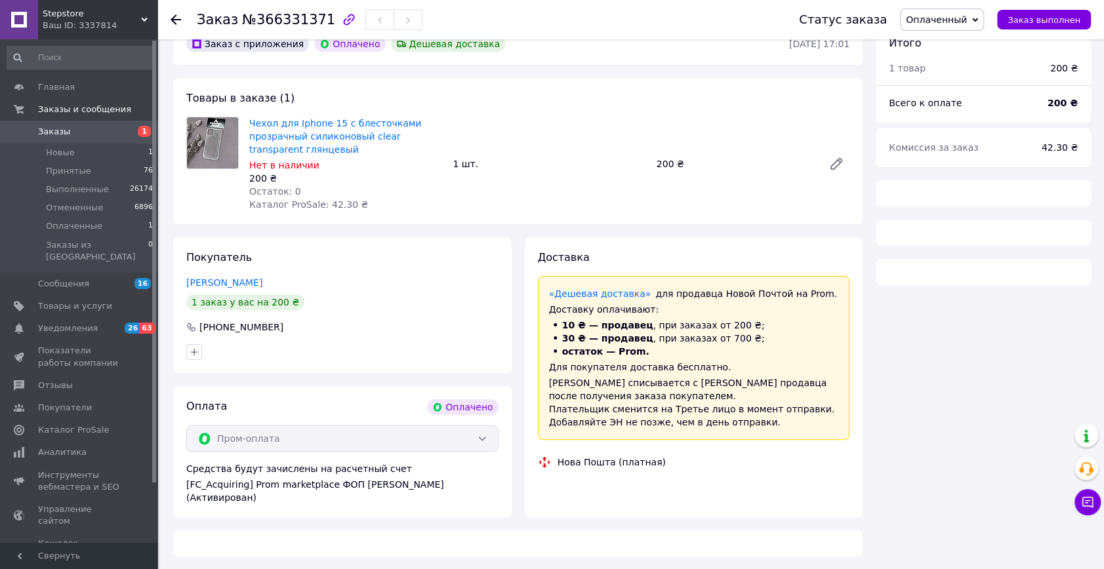
scroll to position [238, 0]
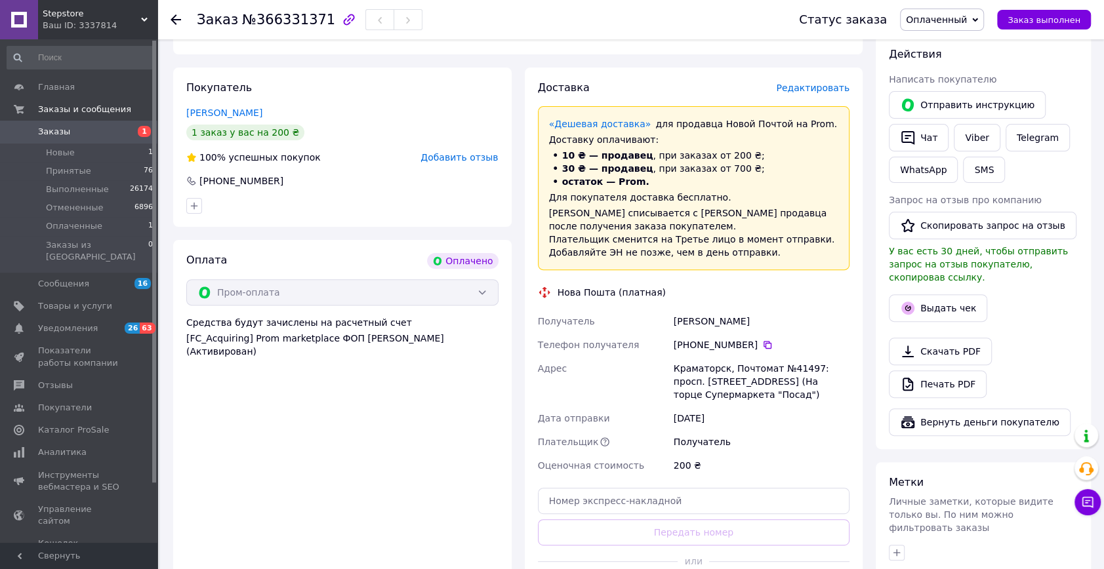
click at [925, 25] on span "Оплаченный" at bounding box center [936, 19] width 61 height 10
click at [928, 47] on li "Принят" at bounding box center [942, 46] width 83 height 20
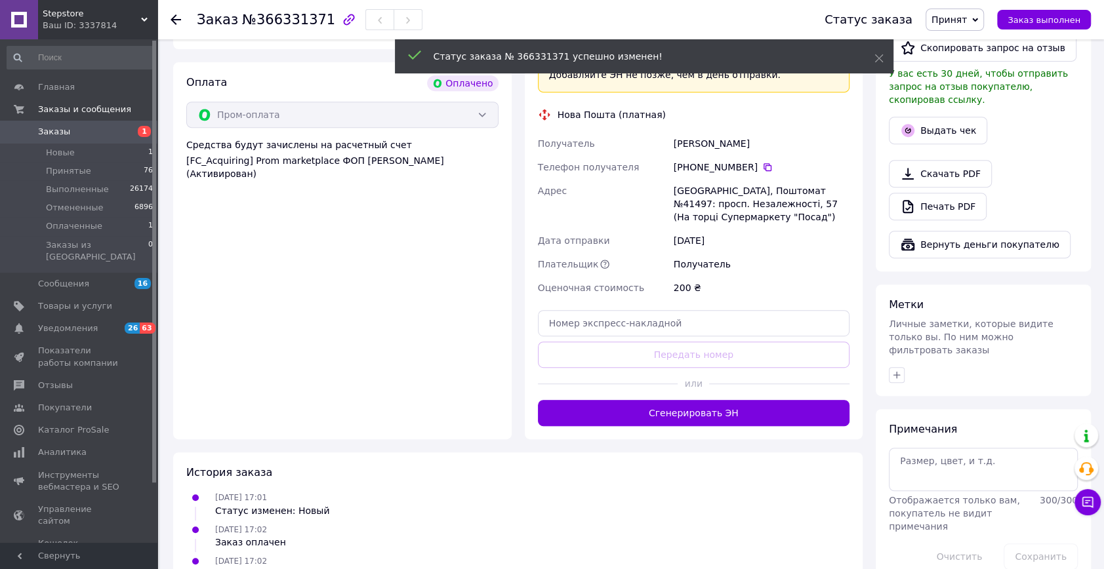
scroll to position [417, 0]
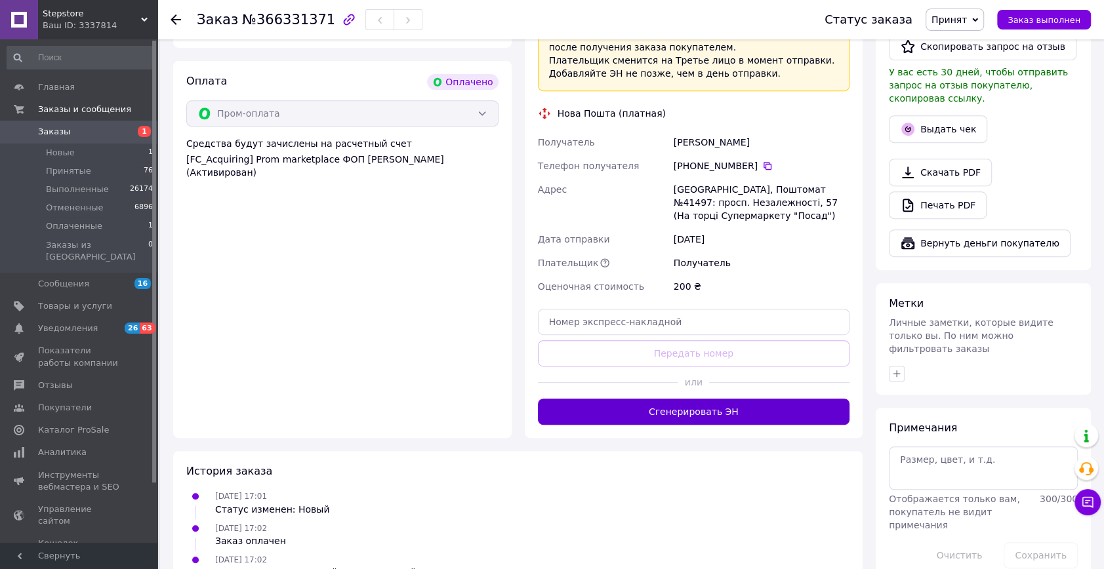
click at [711, 416] on button "Сгенерировать ЭН" at bounding box center [694, 412] width 312 height 26
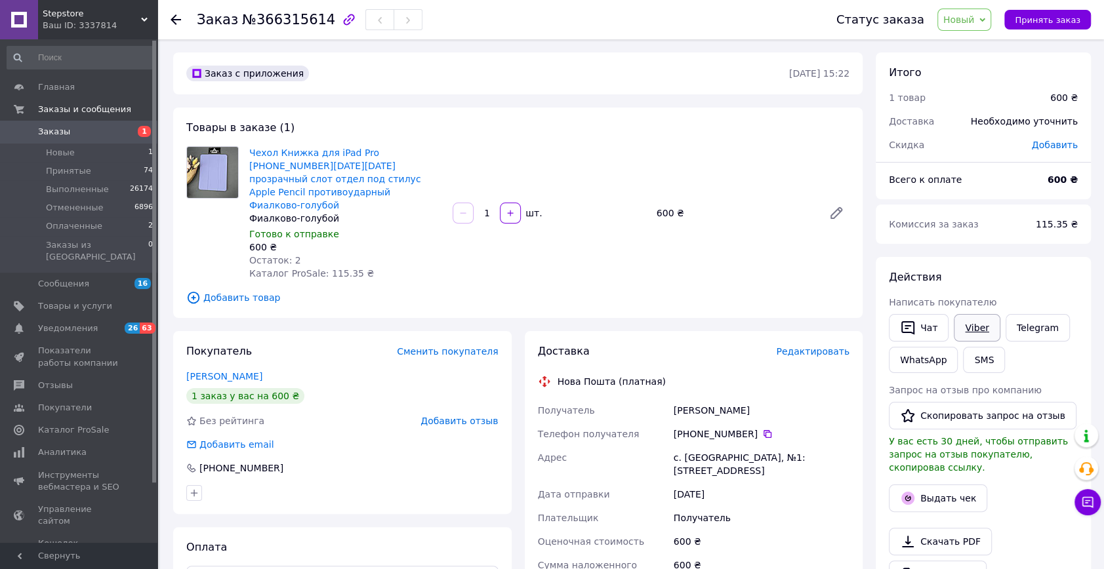
click at [958, 330] on link "Viber" at bounding box center [977, 328] width 46 height 28
